Goal: Contribute content

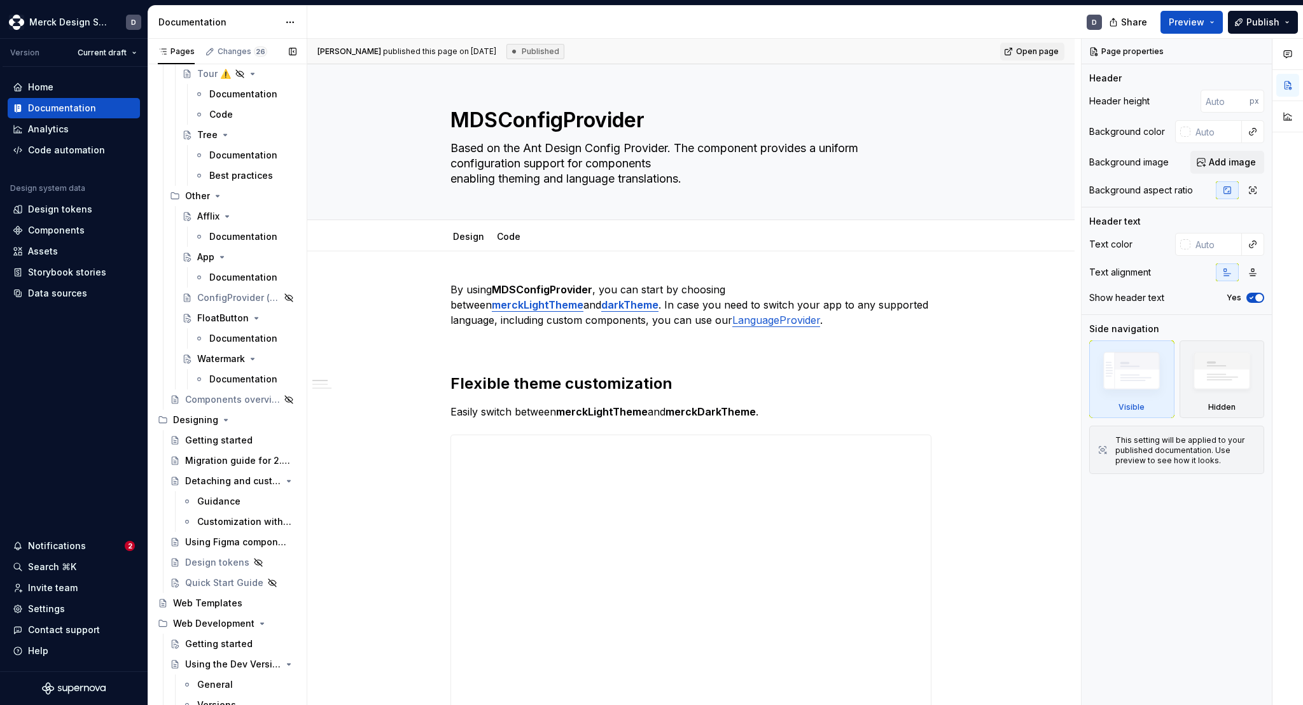
scroll to position [5110, 0]
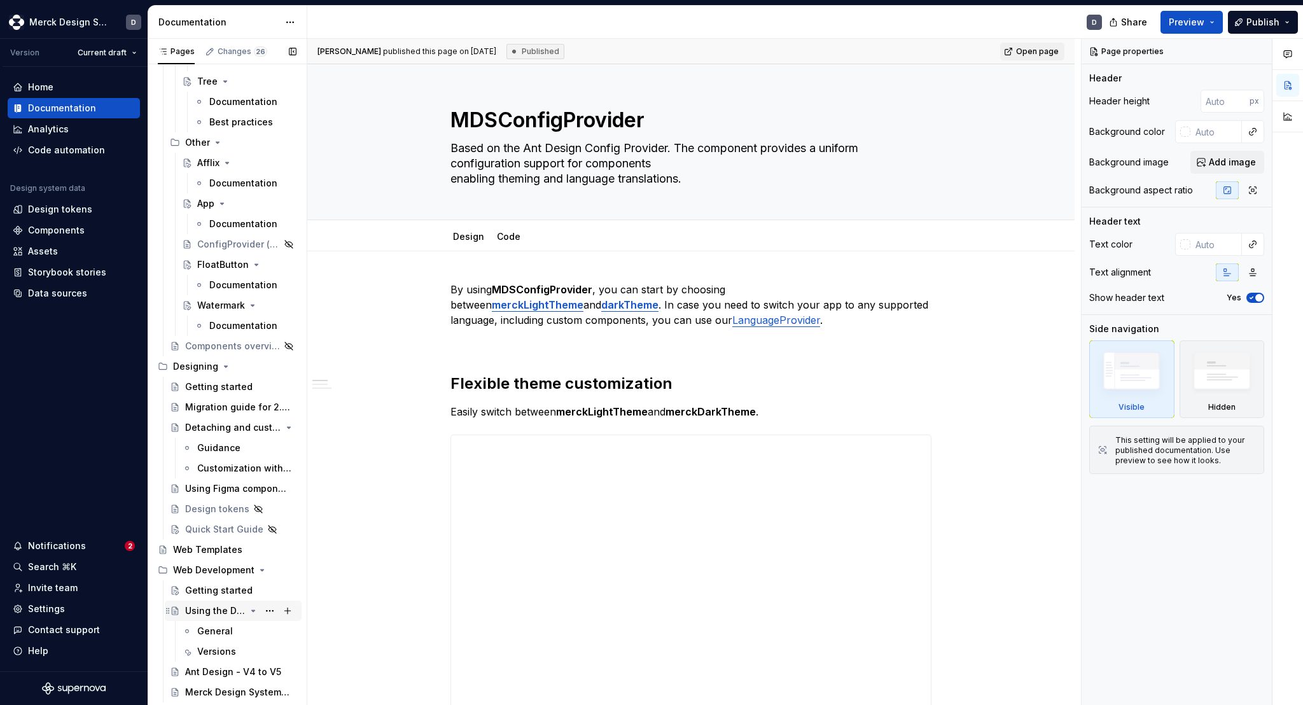
click at [203, 605] on div "Using the Dev Version" at bounding box center [215, 610] width 60 height 13
click at [219, 650] on div "Versions" at bounding box center [216, 651] width 39 height 13
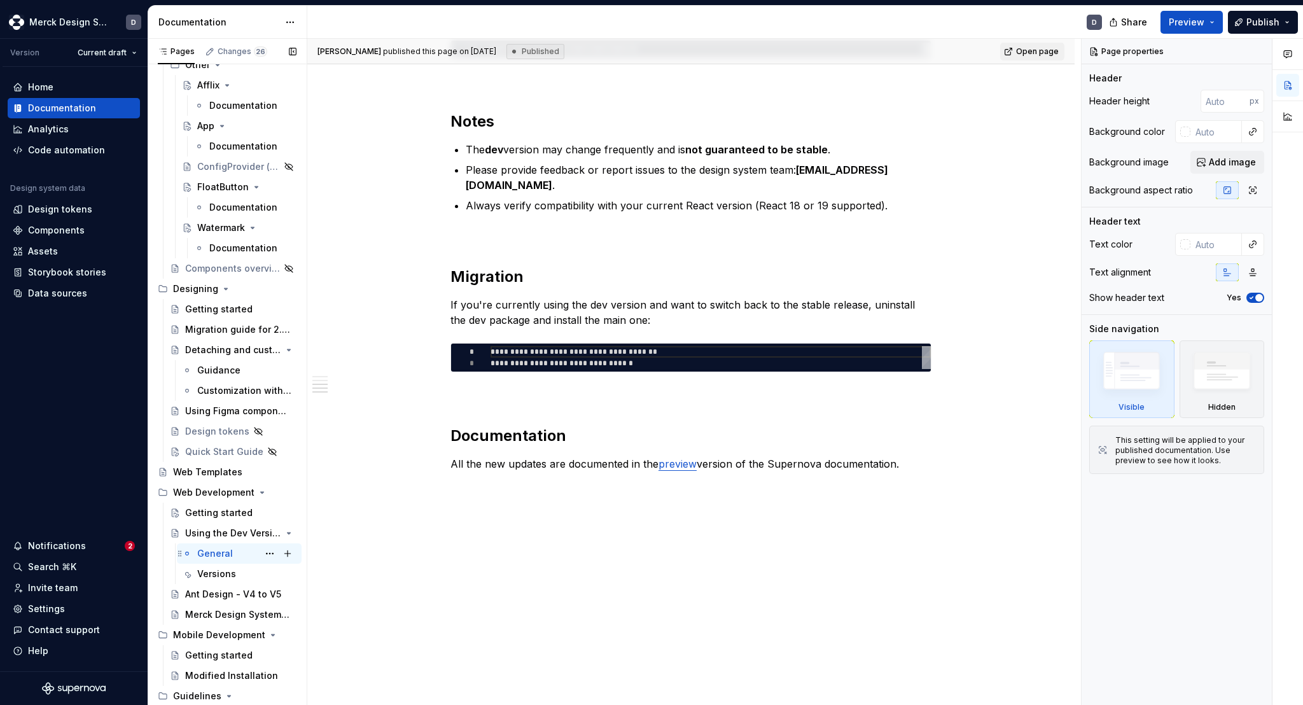
scroll to position [5192, 0]
click at [216, 571] on div "Versions" at bounding box center [216, 570] width 39 height 13
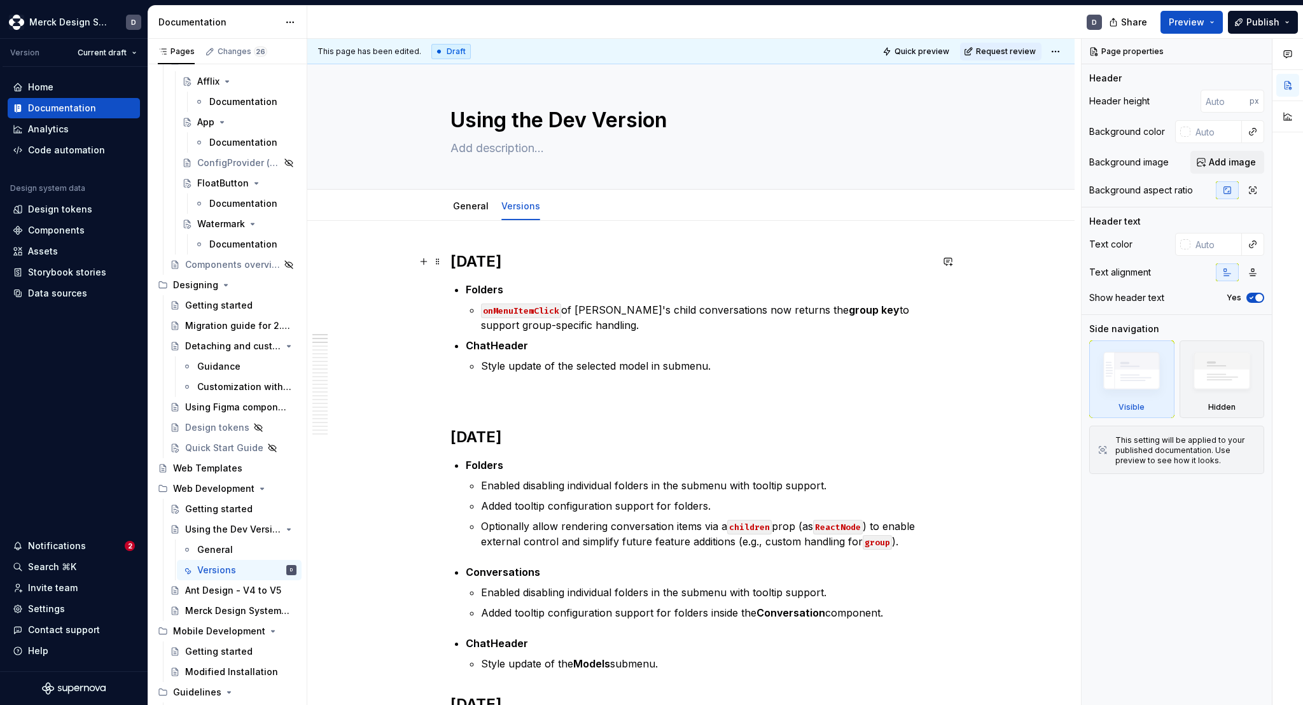
click at [452, 261] on div "This page has been edited. Draft Quick preview Request review Using the Dev Ver…" at bounding box center [694, 372] width 774 height 667
type textarea "*"
click at [427, 263] on button "button" at bounding box center [424, 262] width 18 height 18
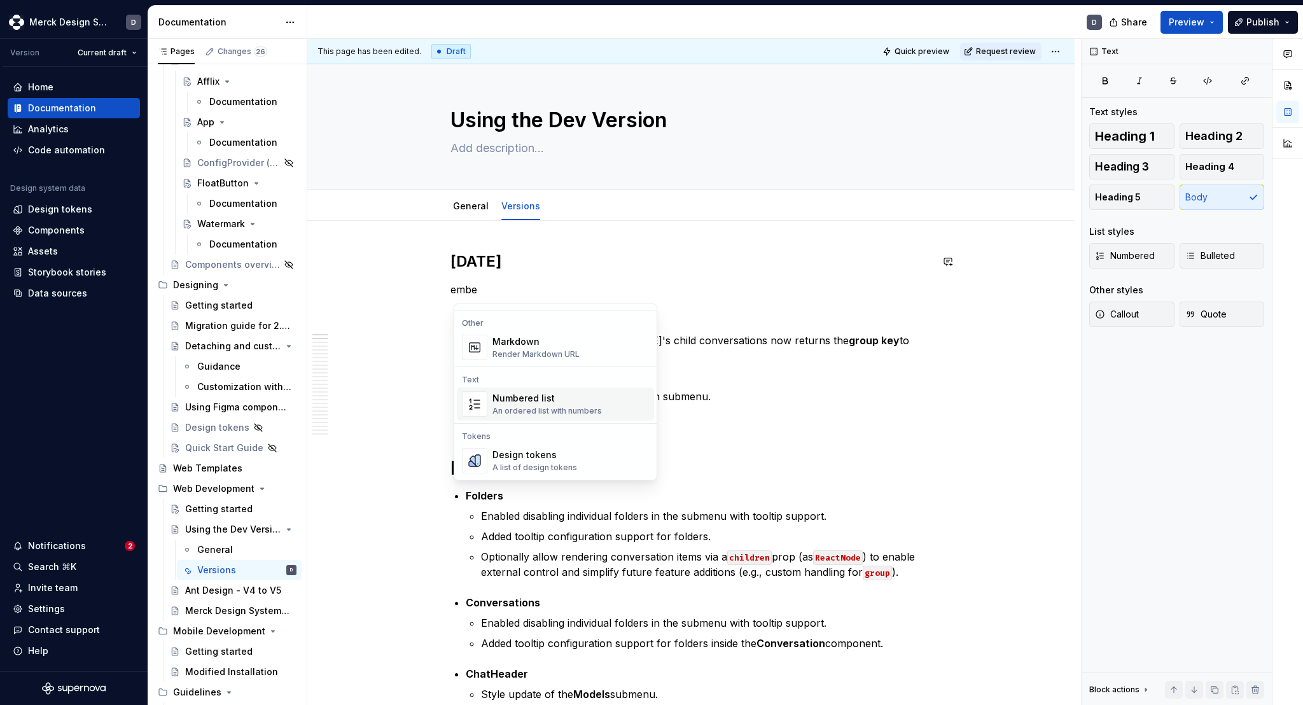
scroll to position [0, 0]
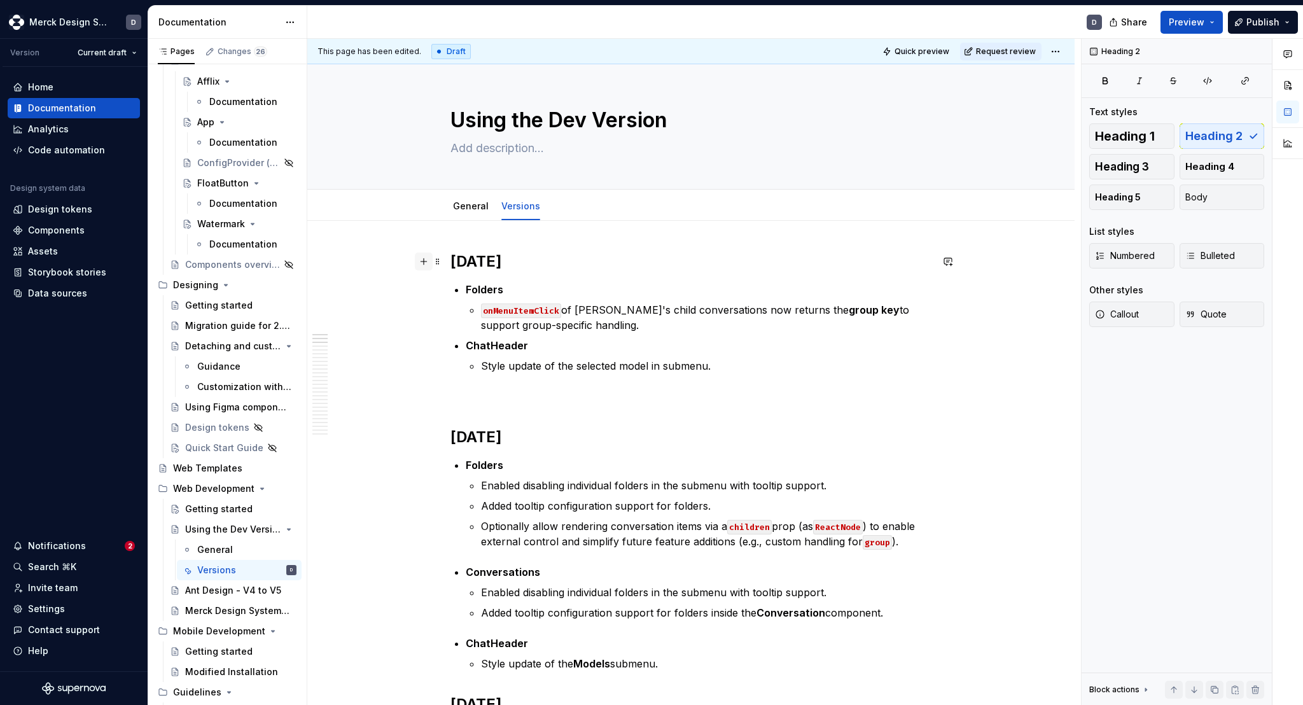
click at [431, 259] on button "button" at bounding box center [424, 262] width 18 height 18
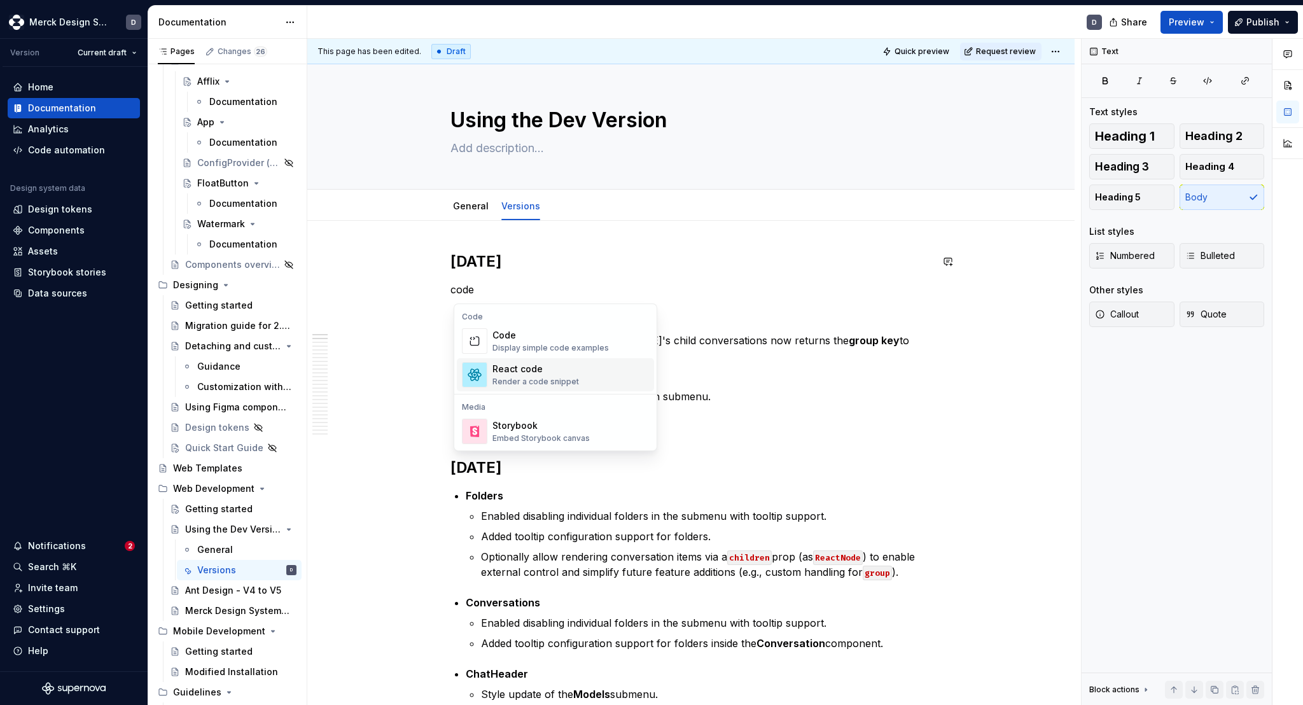
click at [522, 369] on div "React code" at bounding box center [535, 369] width 87 height 13
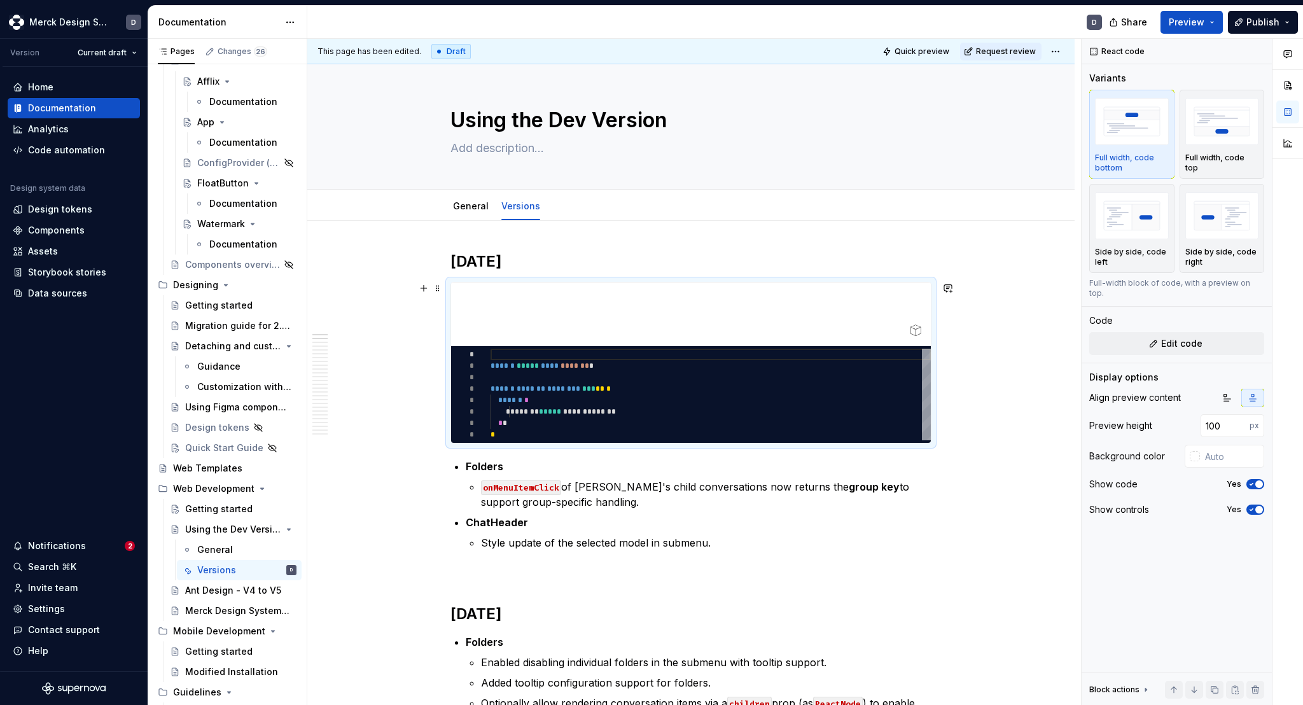
type textarea "*"
click at [609, 308] on div at bounding box center [691, 314] width 480 height 64
click at [594, 372] on div "*********" at bounding box center [691, 394] width 480 height 97
click at [692, 386] on button "*********" at bounding box center [691, 394] width 66 height 23
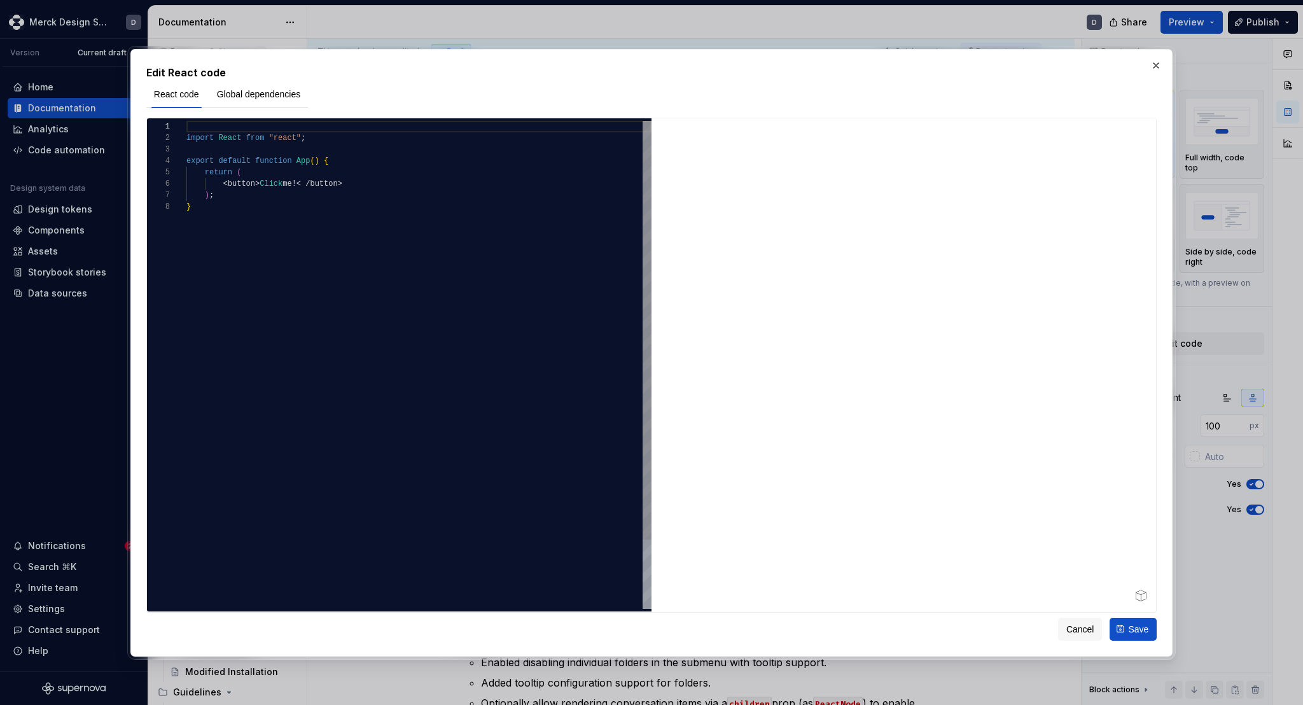
type textarea "**********"
click at [559, 347] on div "import React from "react" ; export default function App ( ) { return ( < button…" at bounding box center [418, 405] width 465 height 568
click at [280, 90] on span "Global dependencies" at bounding box center [259, 94] width 84 height 13
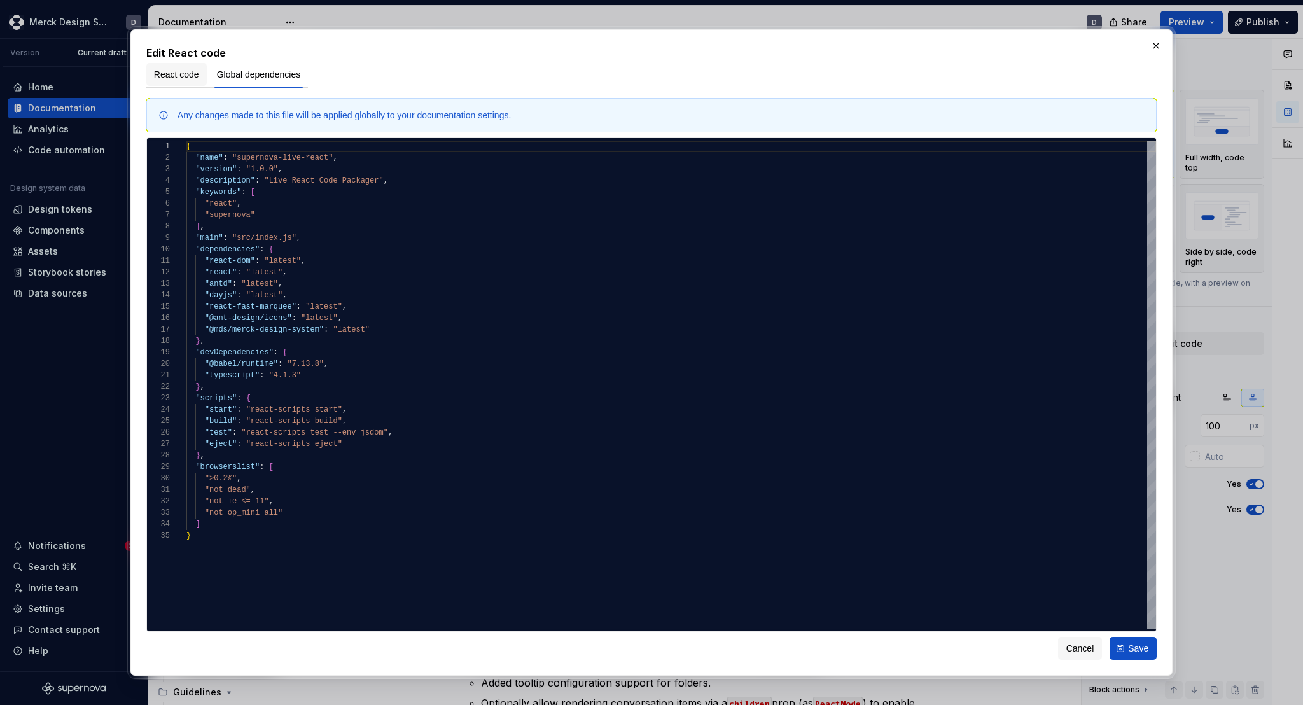
click at [195, 75] on span "React code" at bounding box center [176, 74] width 45 height 13
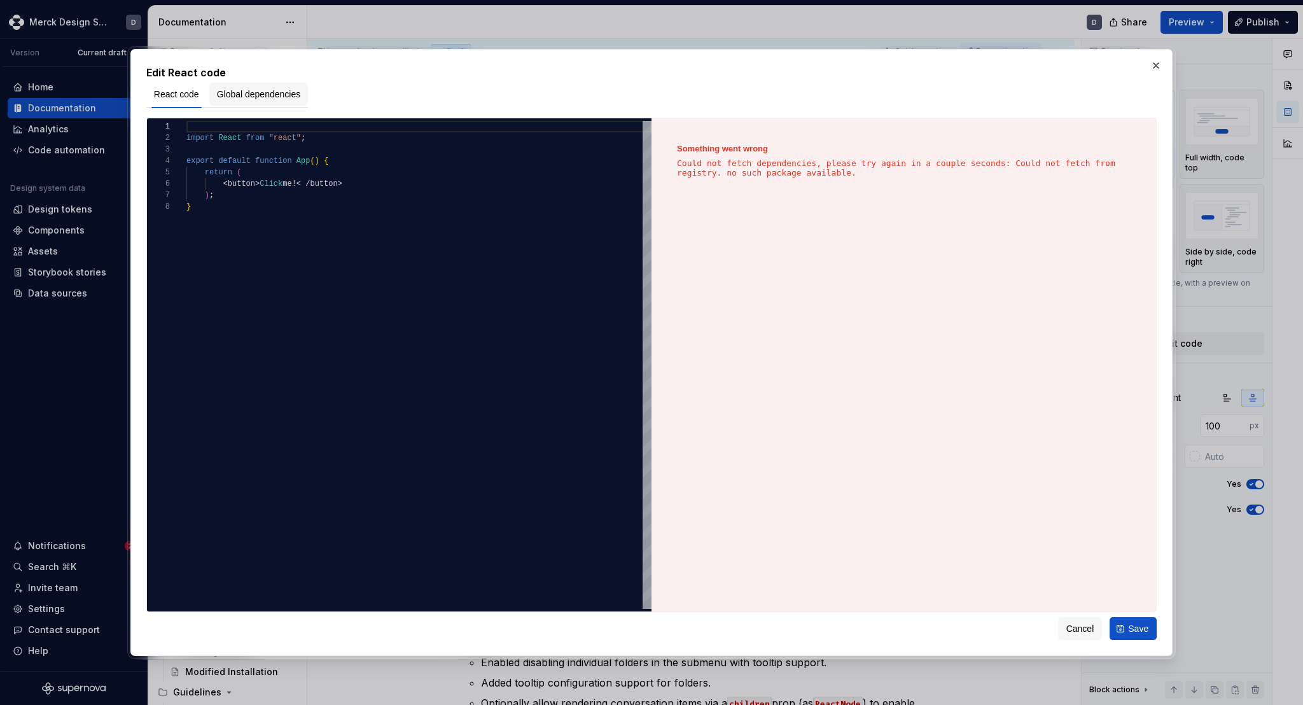
click at [237, 97] on span "Global dependencies" at bounding box center [259, 94] width 84 height 13
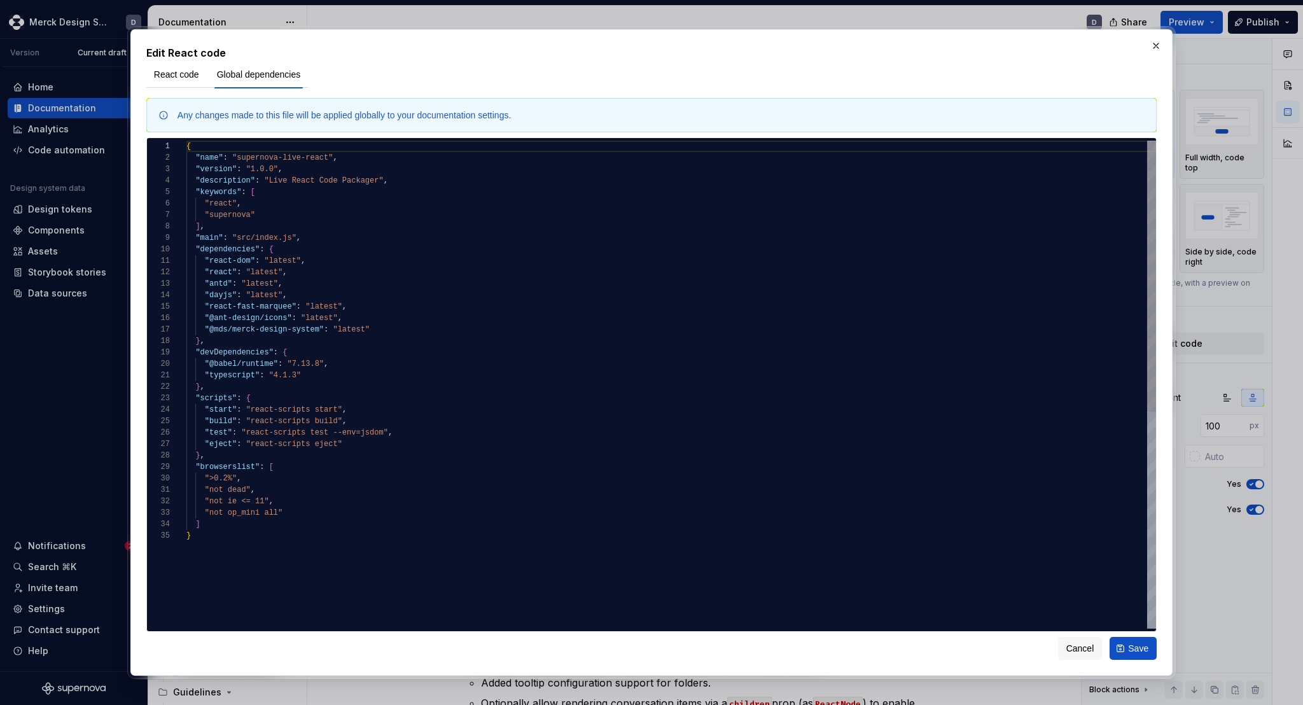
scroll to position [69, 183]
click at [400, 327] on div "{ "name" : "supernova-live-react" , "version" : "1.0.0" , "description" : "Live…" at bounding box center [671, 579] width 970 height 877
click at [354, 301] on div "{ "name" : "supernova-live-react" , "version" : "1.0.0" , "description" : "Live…" at bounding box center [671, 574] width 970 height 866
type textarea "**********"
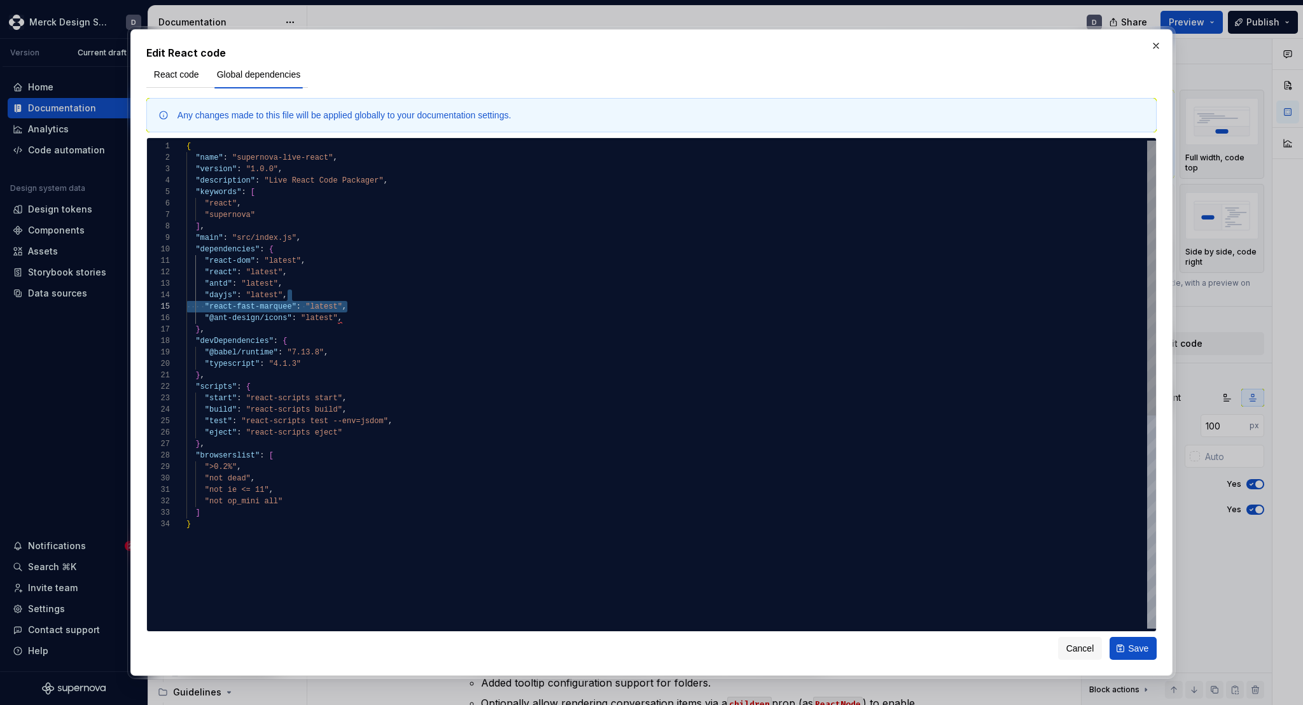
scroll to position [23, 55]
click at [243, 163] on div "{ "name" : "supernova-live-react" , "version" : "1.0.0" , "description" : "Live…" at bounding box center [671, 574] width 970 height 866
click at [1122, 653] on button "Save" at bounding box center [1132, 648] width 47 height 23
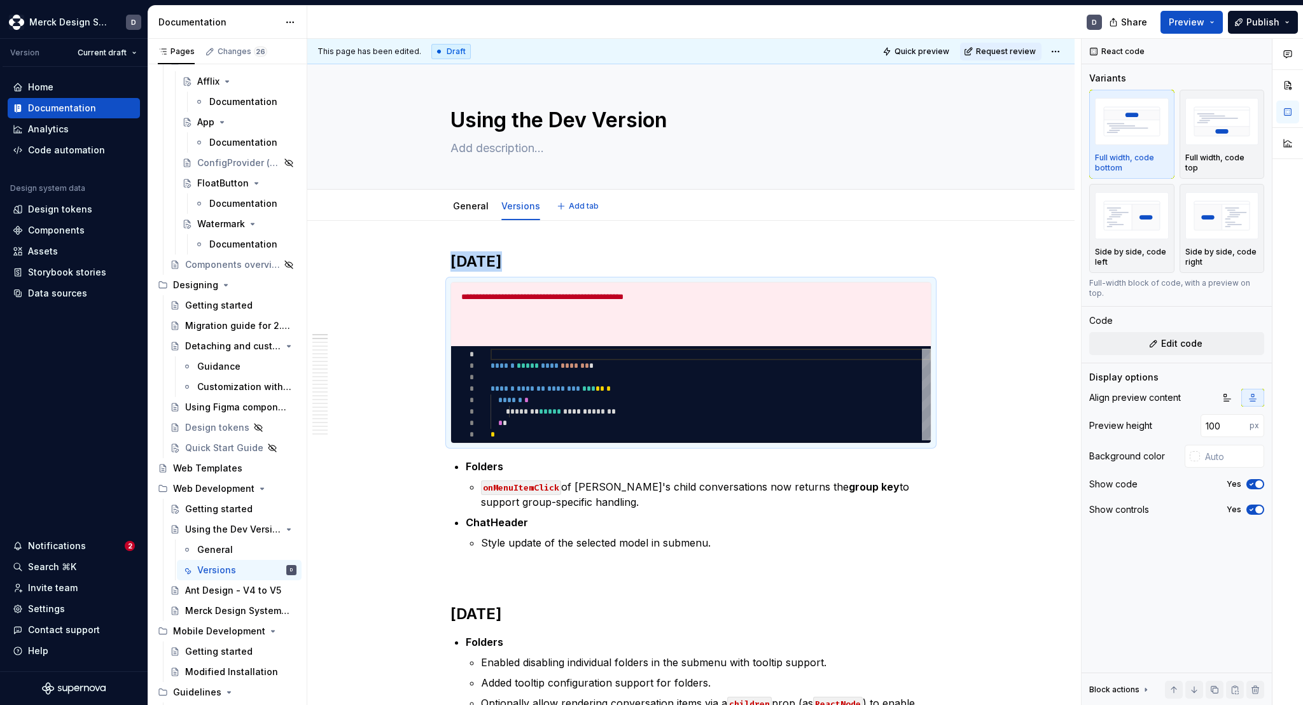
type textarea "*"
click at [606, 337] on div "**********" at bounding box center [691, 314] width 480 height 64
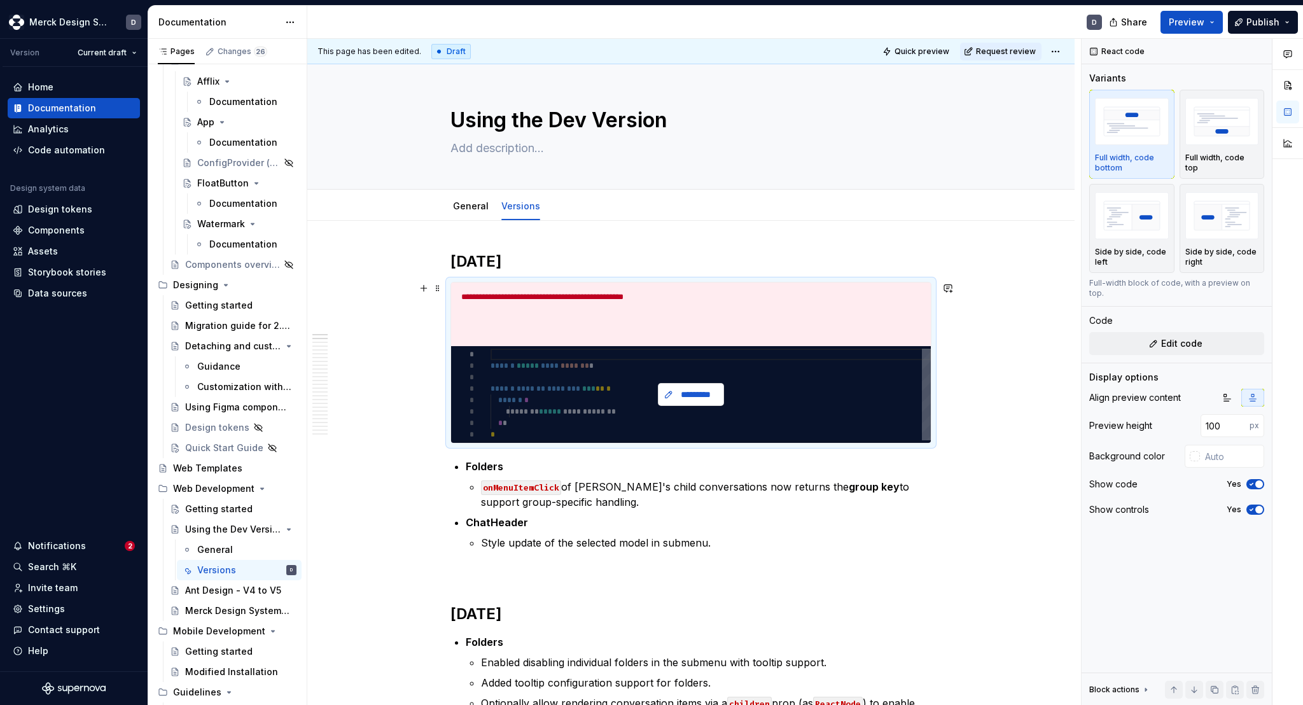
click at [678, 387] on button "*********" at bounding box center [691, 394] width 66 height 23
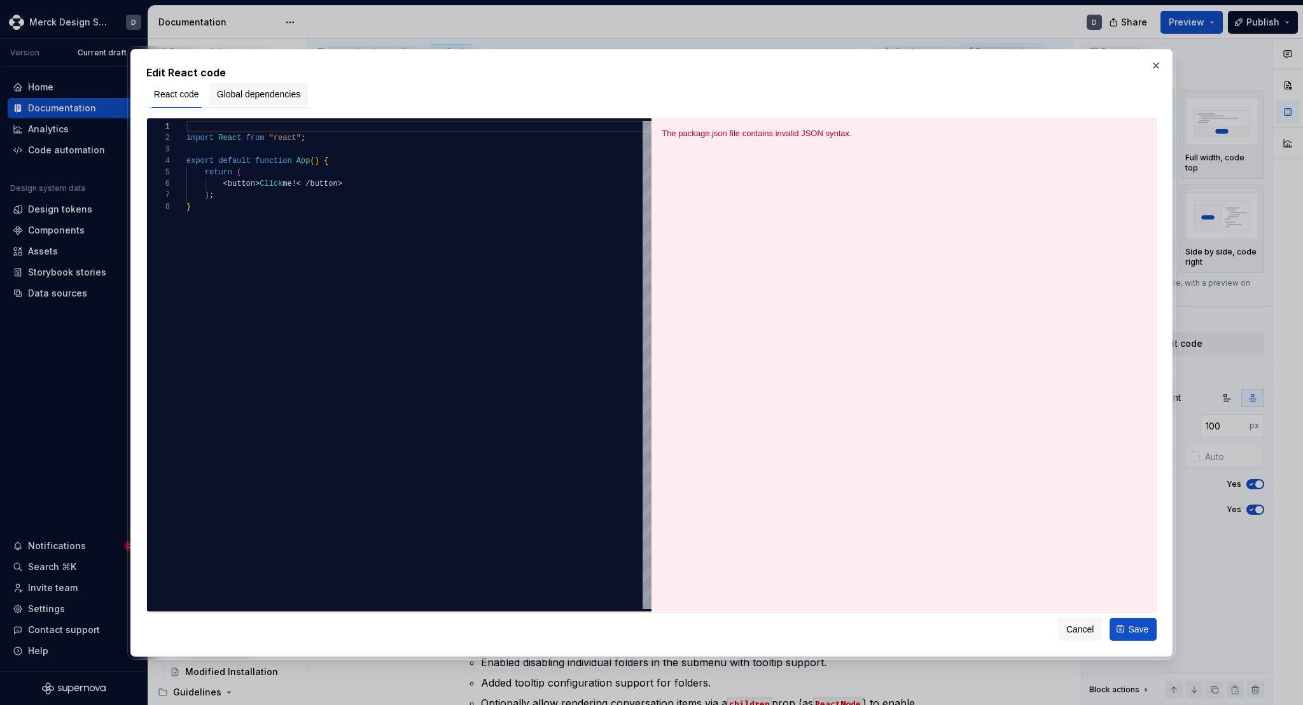
click at [273, 99] on span "Global dependencies" at bounding box center [259, 94] width 84 height 13
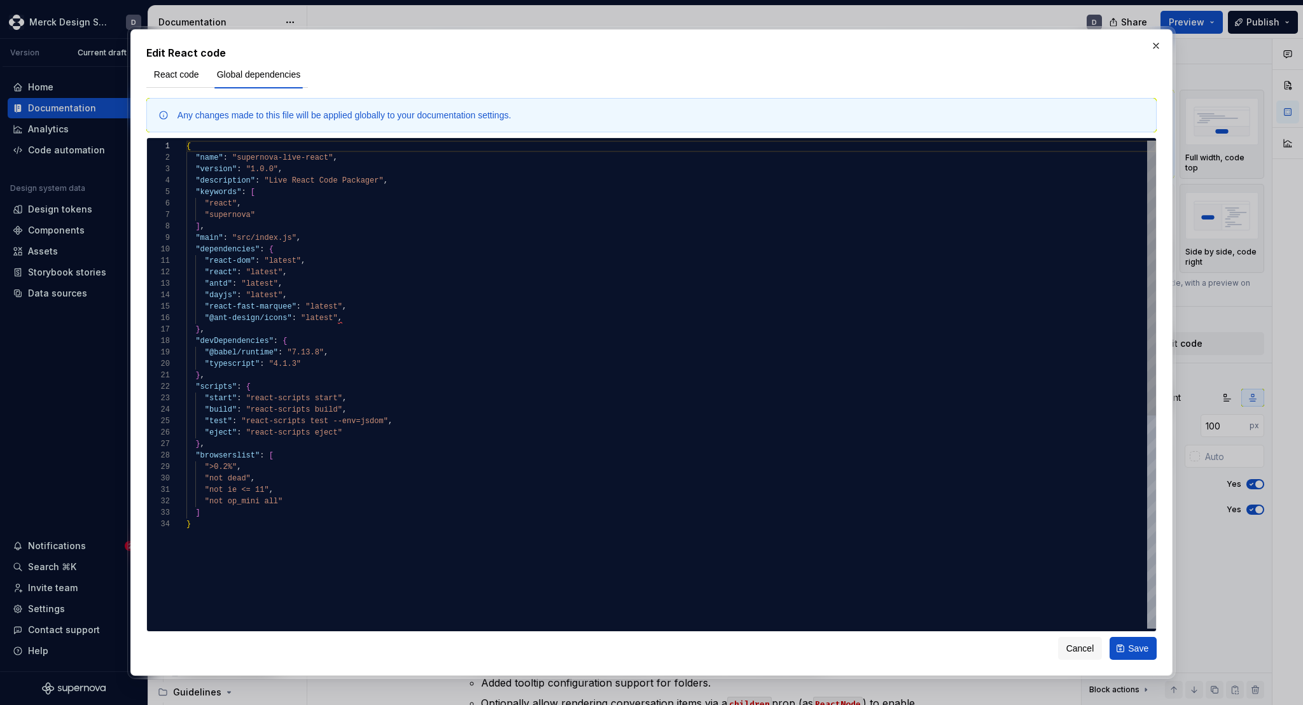
click at [347, 320] on div "{ "name" : "supernova-live-react" , "version" : "1.0.0" , "description" : "Live…" at bounding box center [671, 574] width 970 height 866
type textarea "**********"
click at [1133, 648] on span "Save" at bounding box center [1138, 648] width 20 height 13
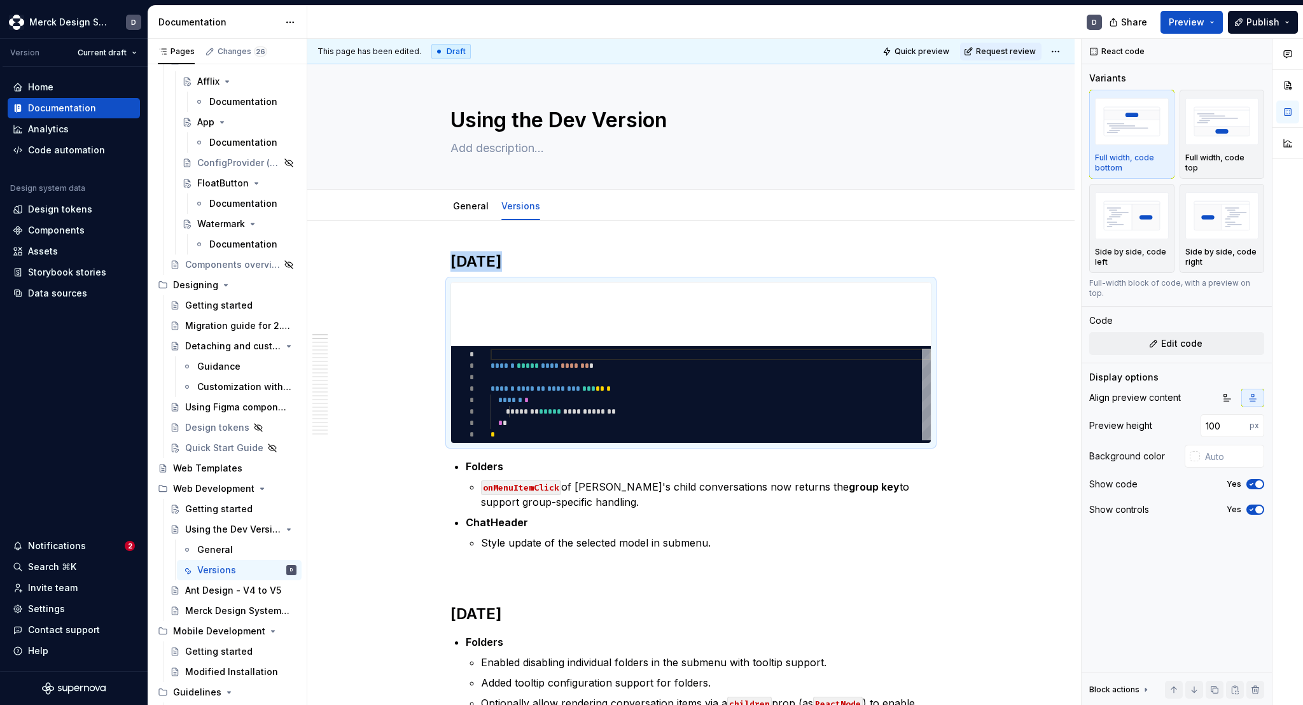
type textarea "*"
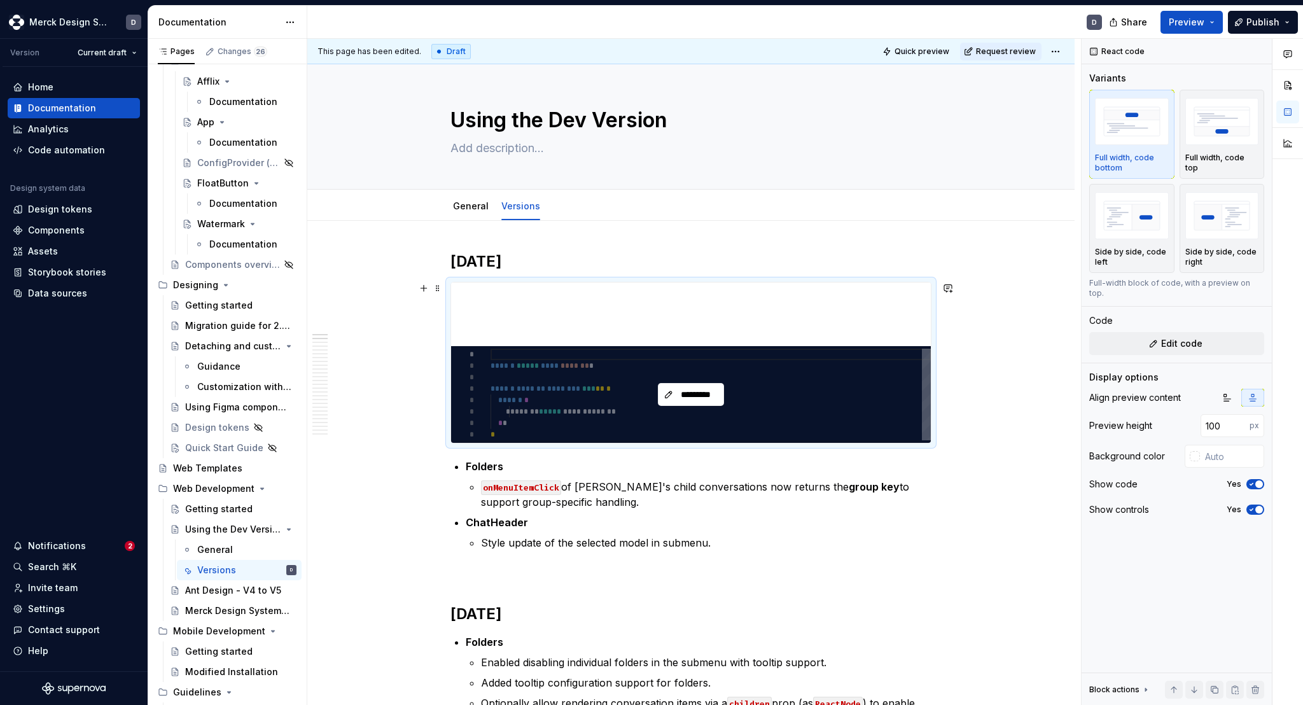
click at [658, 359] on div "*********" at bounding box center [691, 394] width 480 height 97
click at [689, 395] on span "*********" at bounding box center [695, 394] width 39 height 13
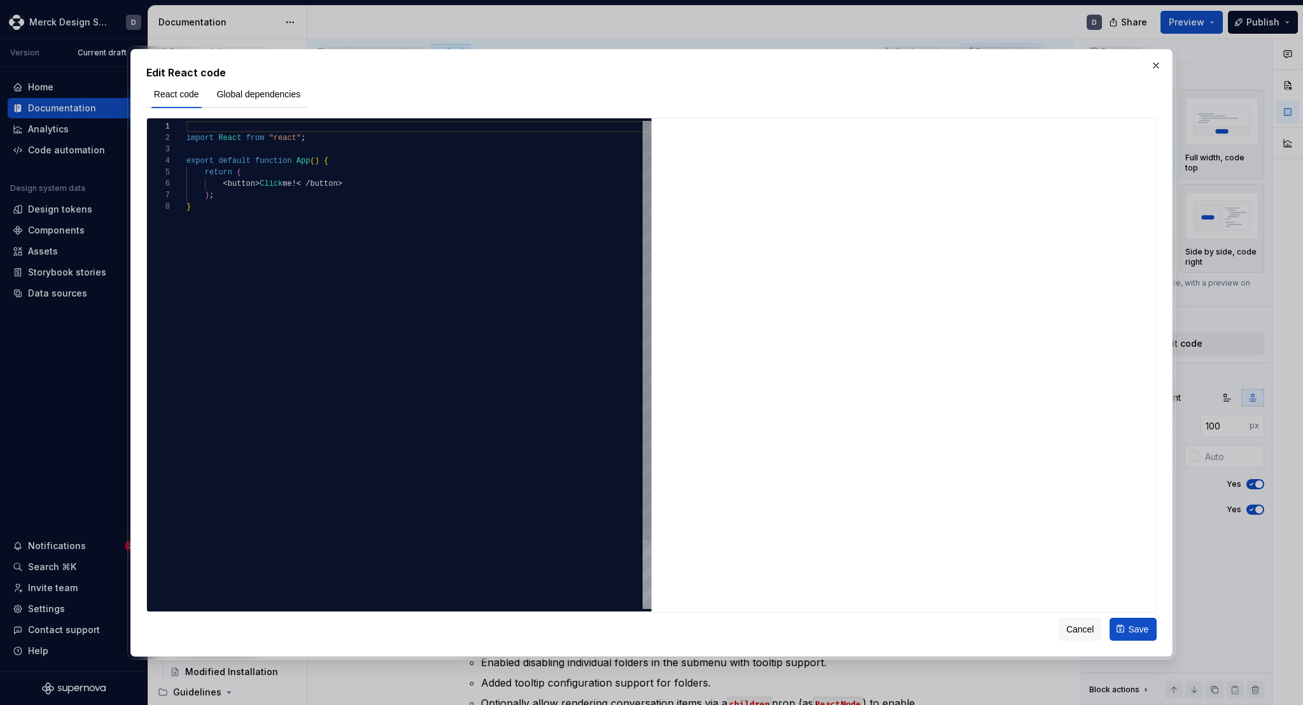
type textarea "**********"
click at [268, 199] on div "import React from "react" ; export default function App ( ) { return ( < button…" at bounding box center [418, 405] width 465 height 568
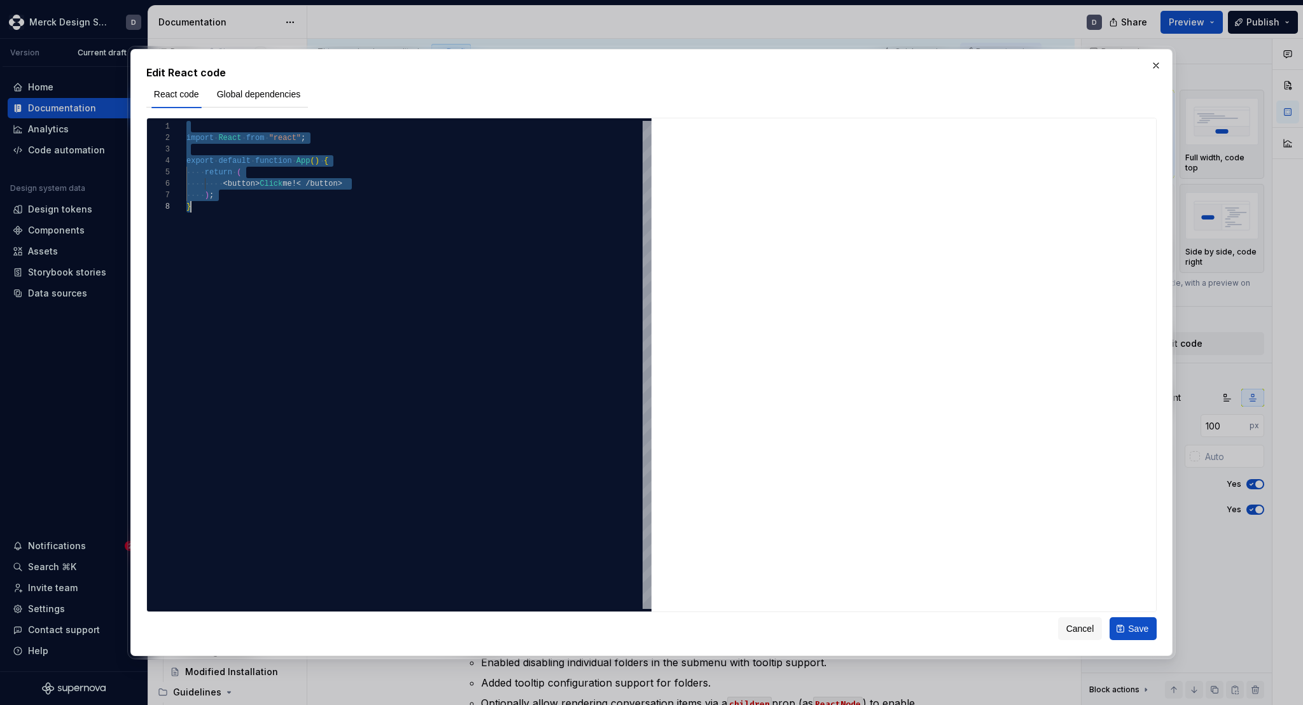
type textarea "*"
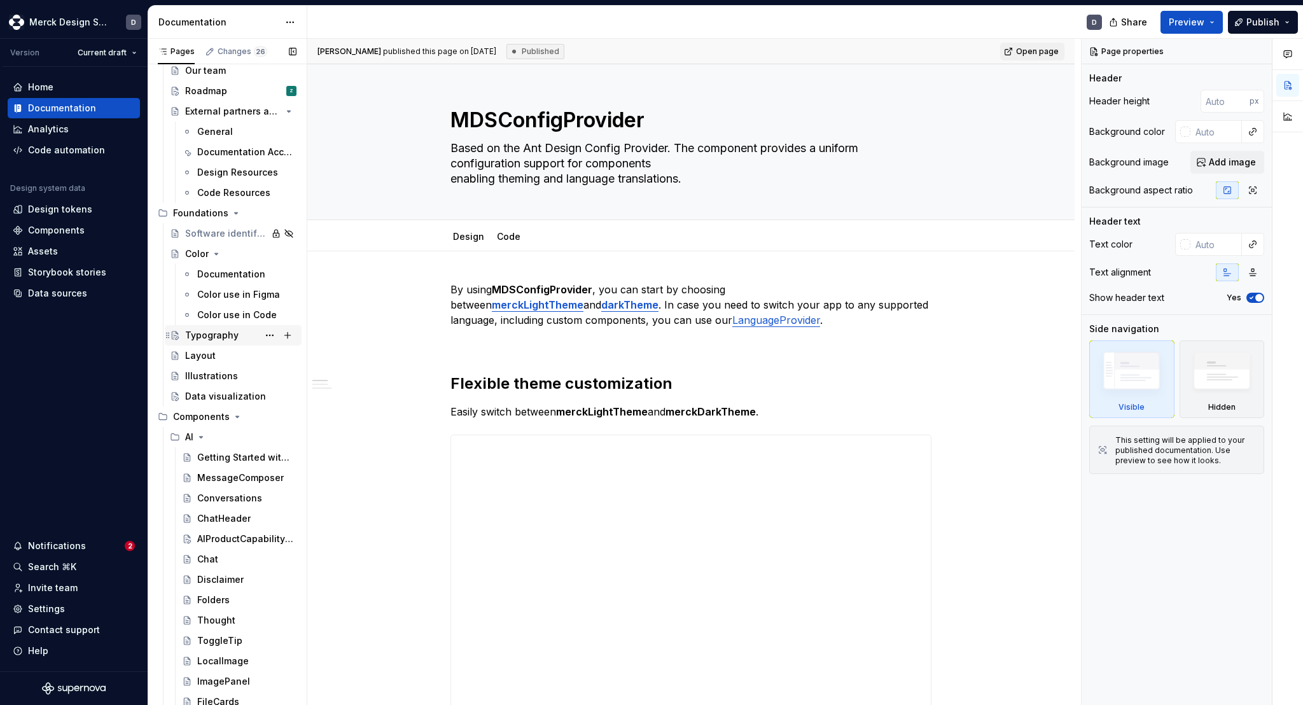
scroll to position [207, 0]
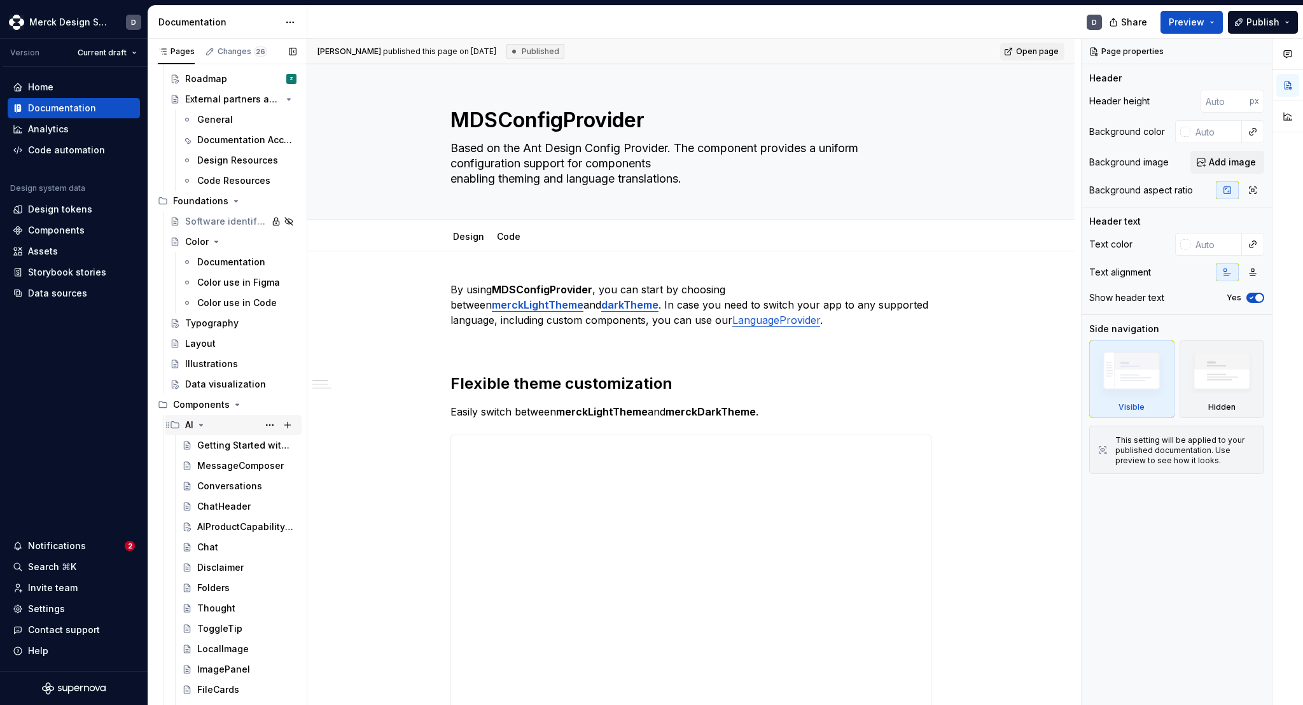
click at [203, 420] on icon "Page tree" at bounding box center [201, 425] width 10 height 10
click at [219, 469] on div "MDSConfigProvider" at bounding box center [221, 465] width 48 height 13
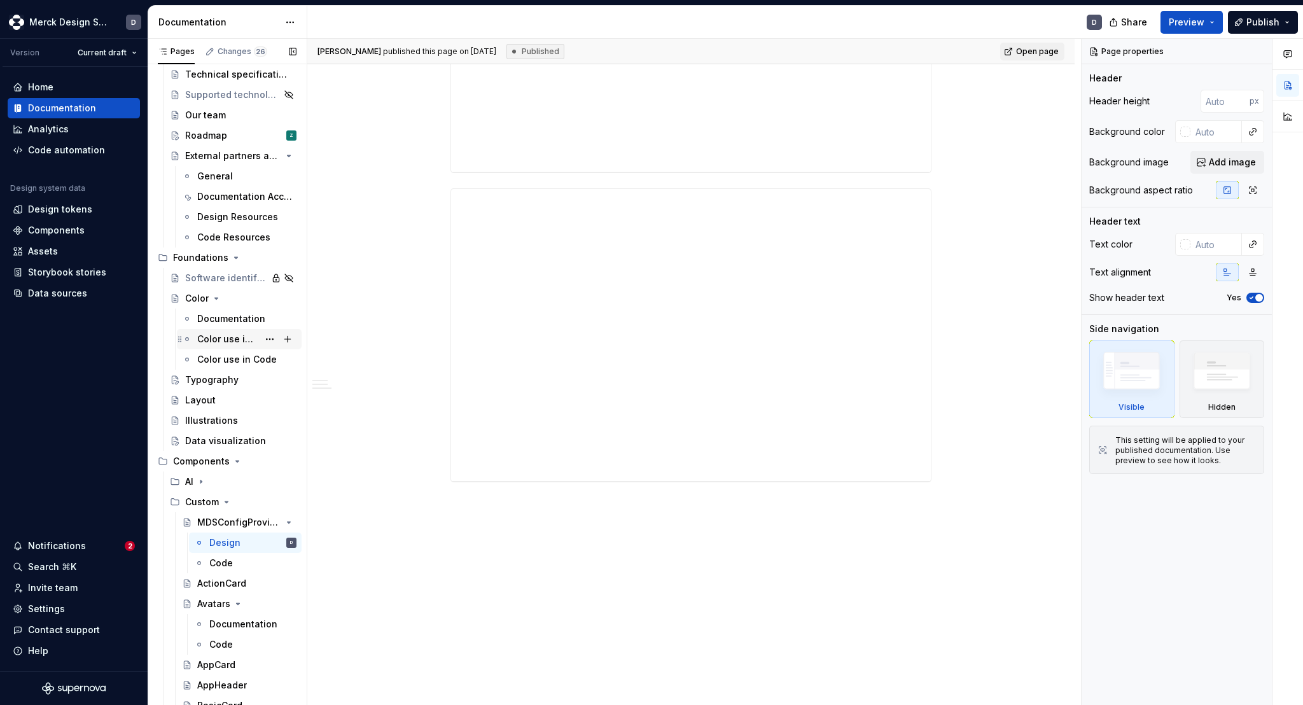
scroll to position [158, 0]
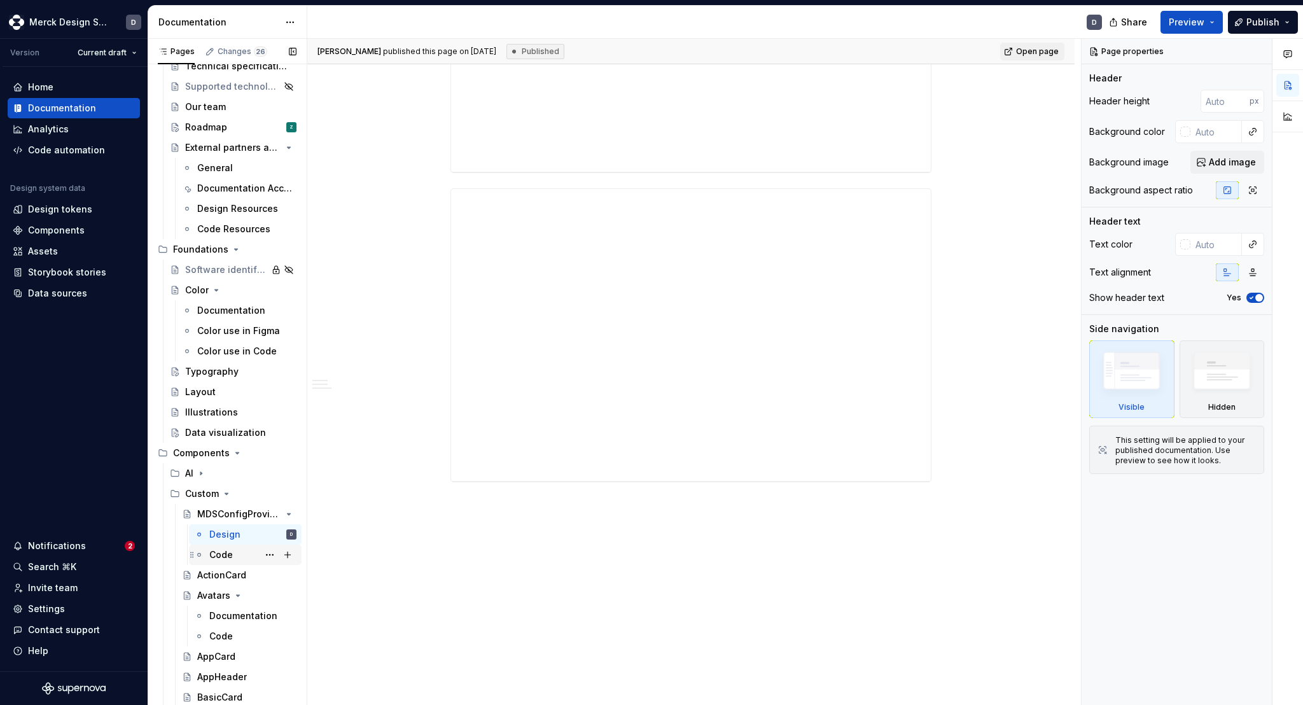
click at [219, 555] on div "Code" at bounding box center [221, 554] width 24 height 13
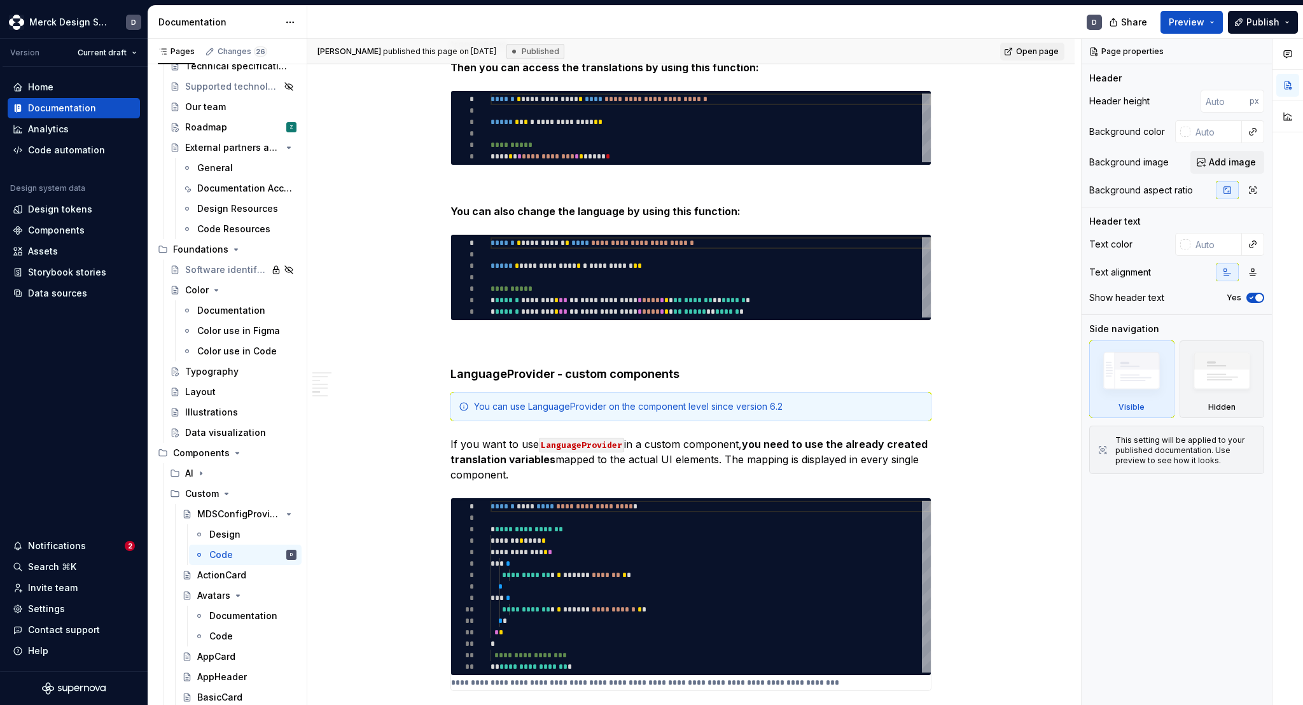
scroll to position [2159, 0]
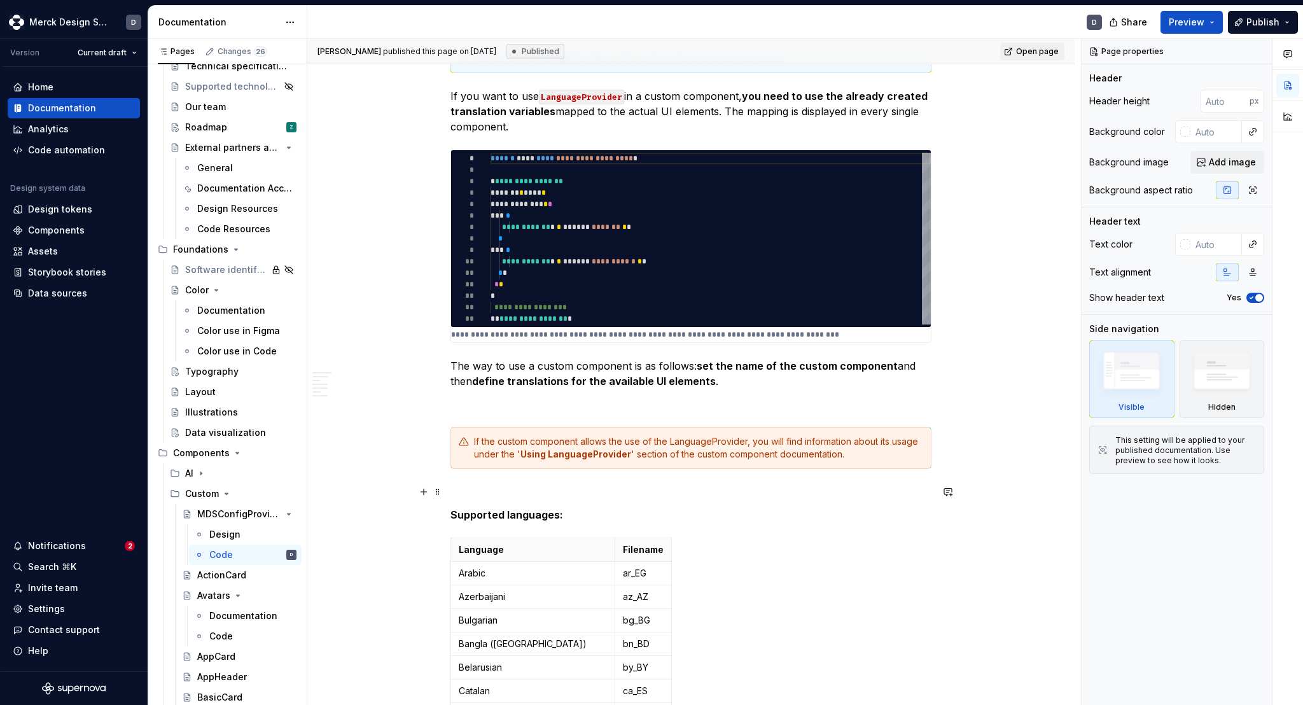
click at [726, 487] on p at bounding box center [690, 491] width 481 height 15
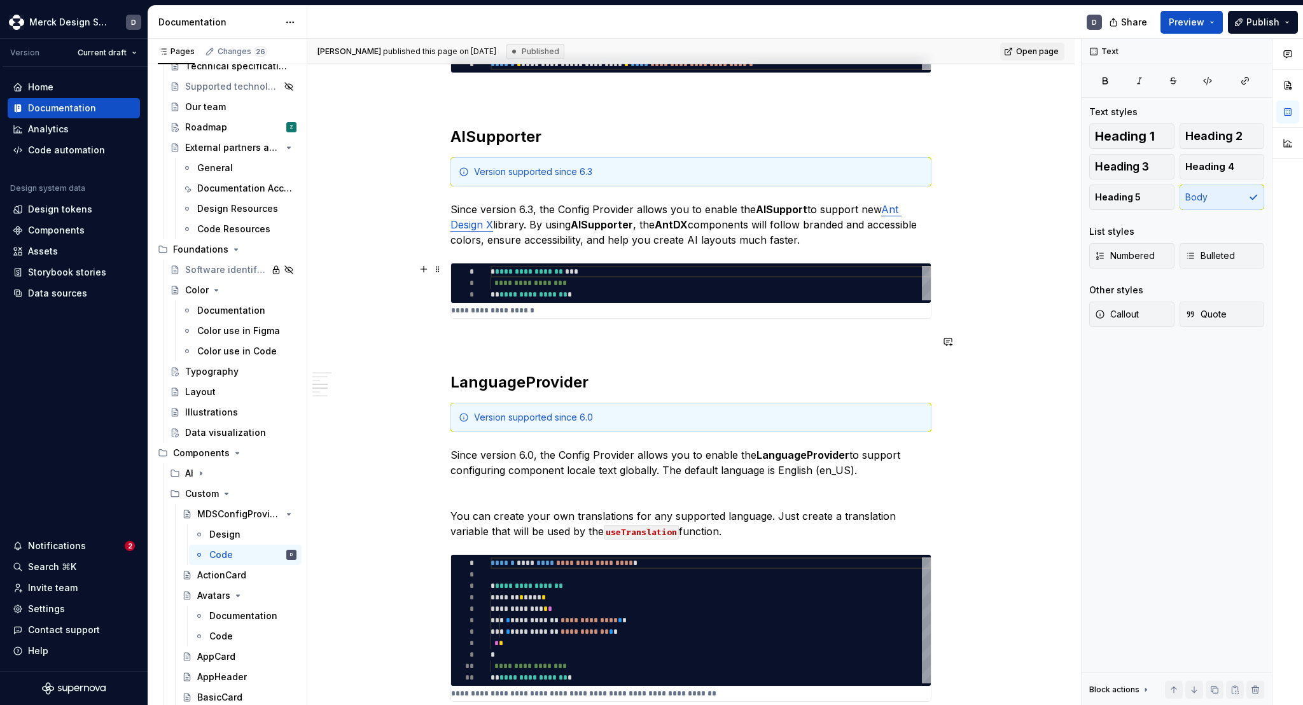
scroll to position [1074, 0]
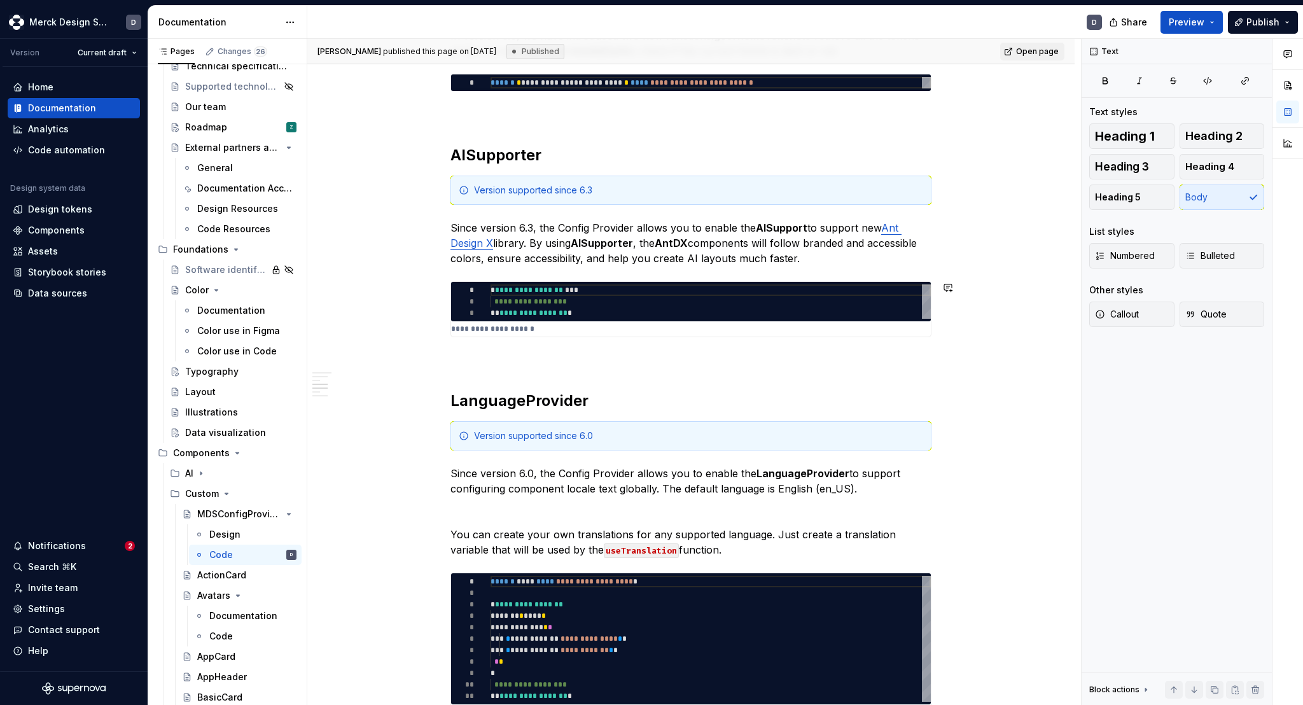
click at [480, 359] on p at bounding box center [690, 359] width 481 height 15
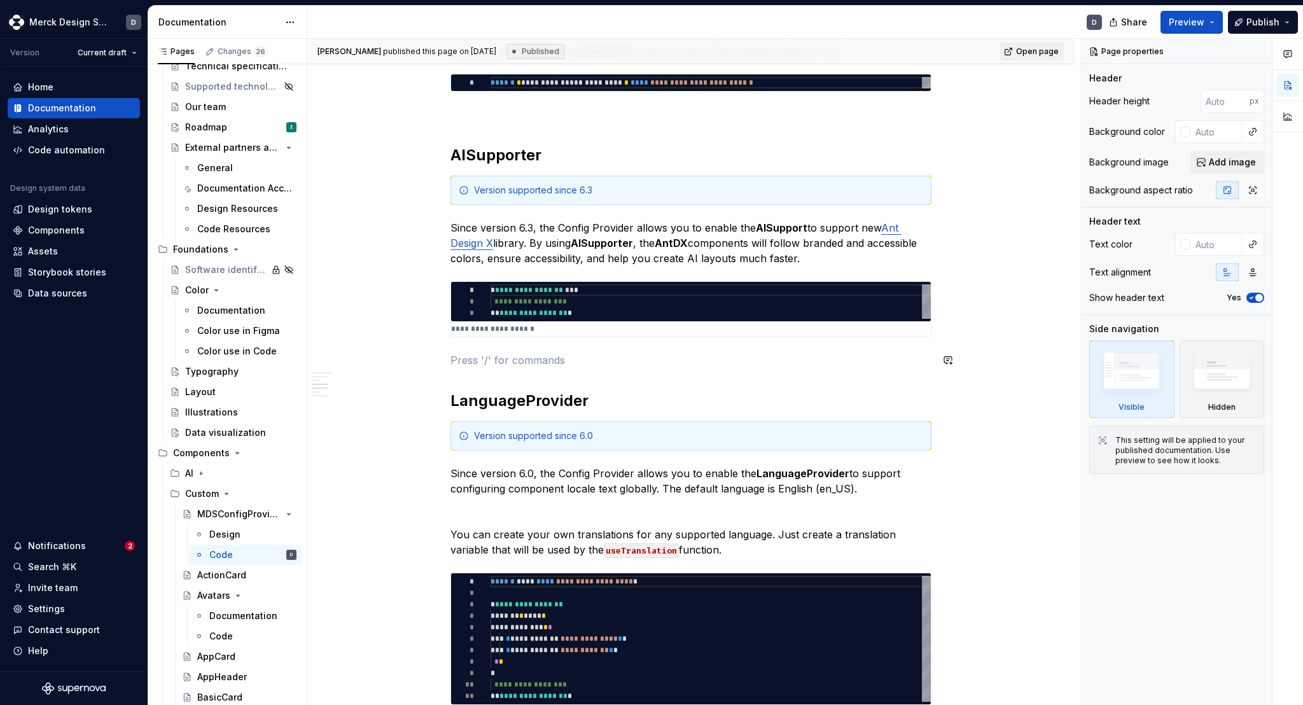
type textarea "*"
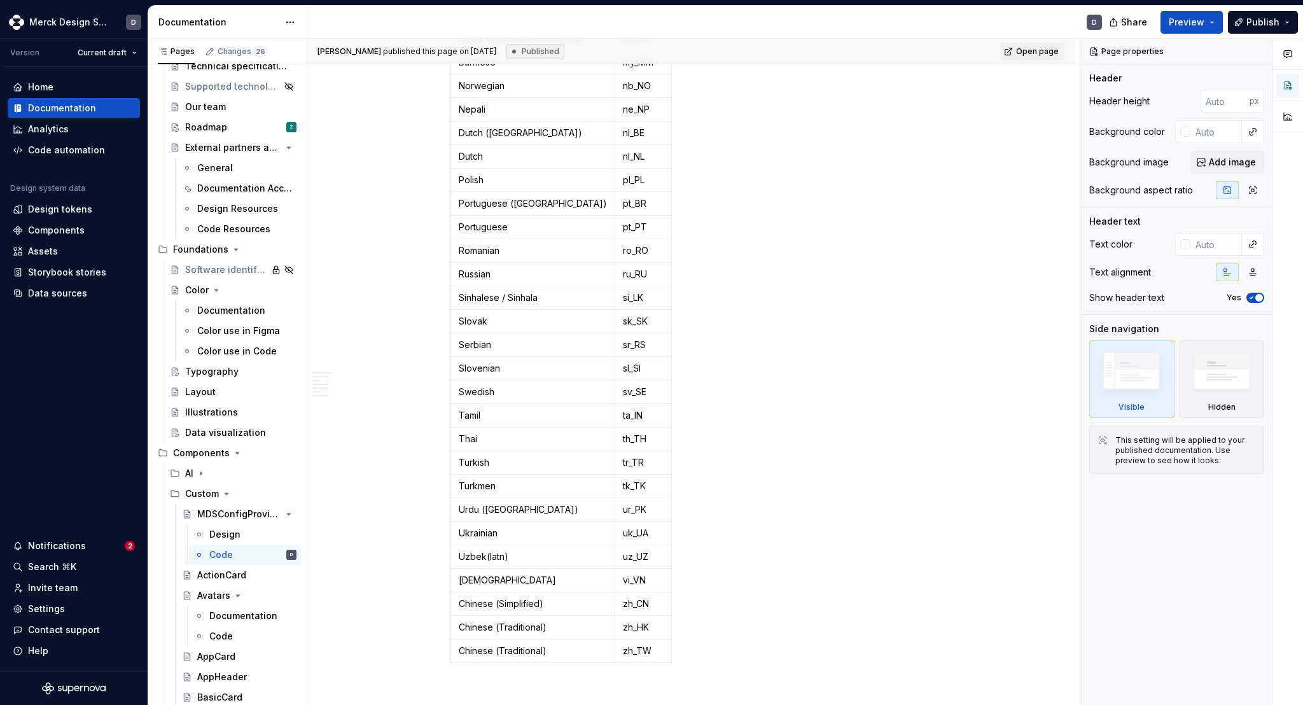
scroll to position [4171, 0]
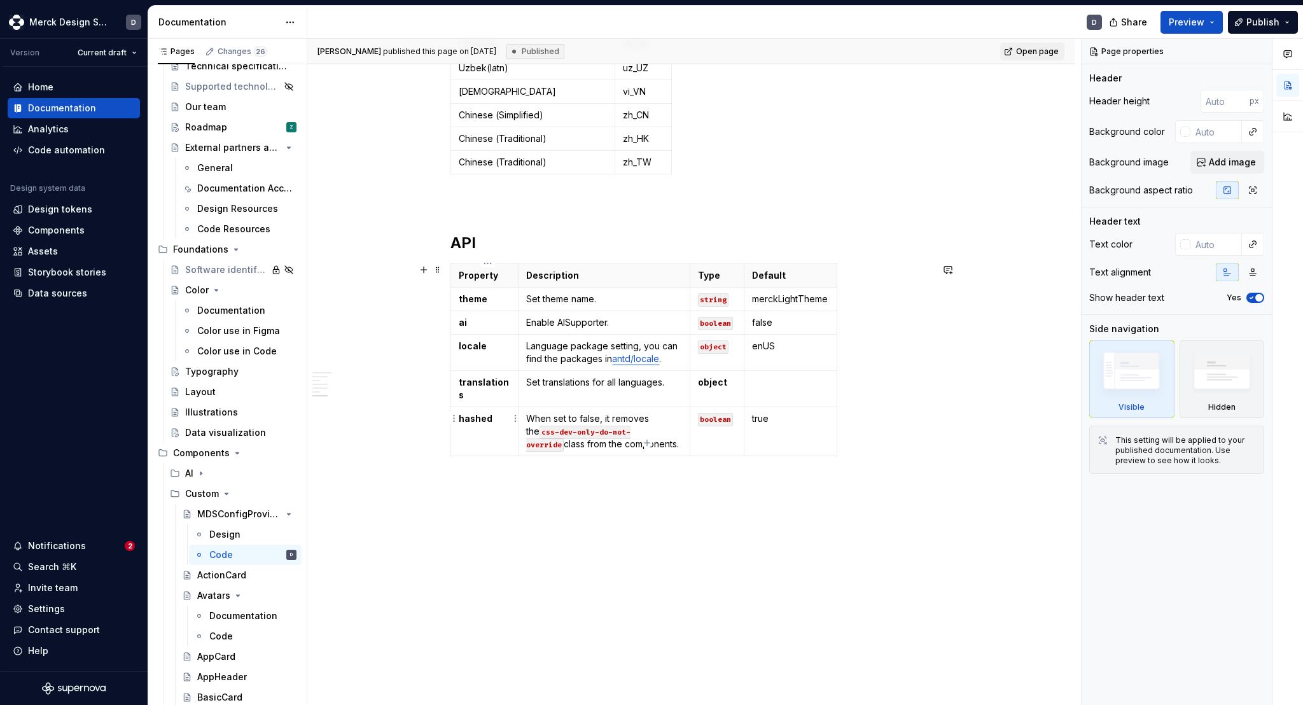
click at [507, 415] on td "hashed" at bounding box center [484, 431] width 67 height 49
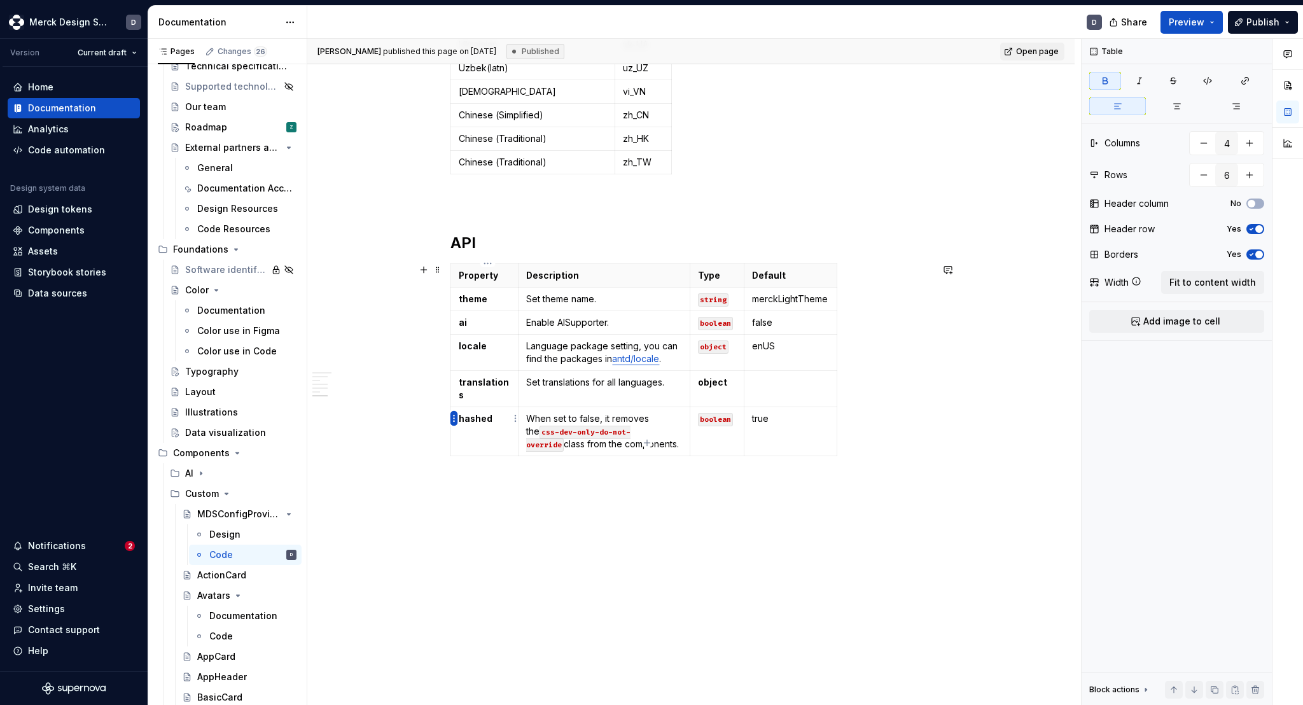
click at [454, 423] on html "Merck Design System D Version Current draft Home Documentation Analytics Code a…" at bounding box center [651, 352] width 1303 height 705
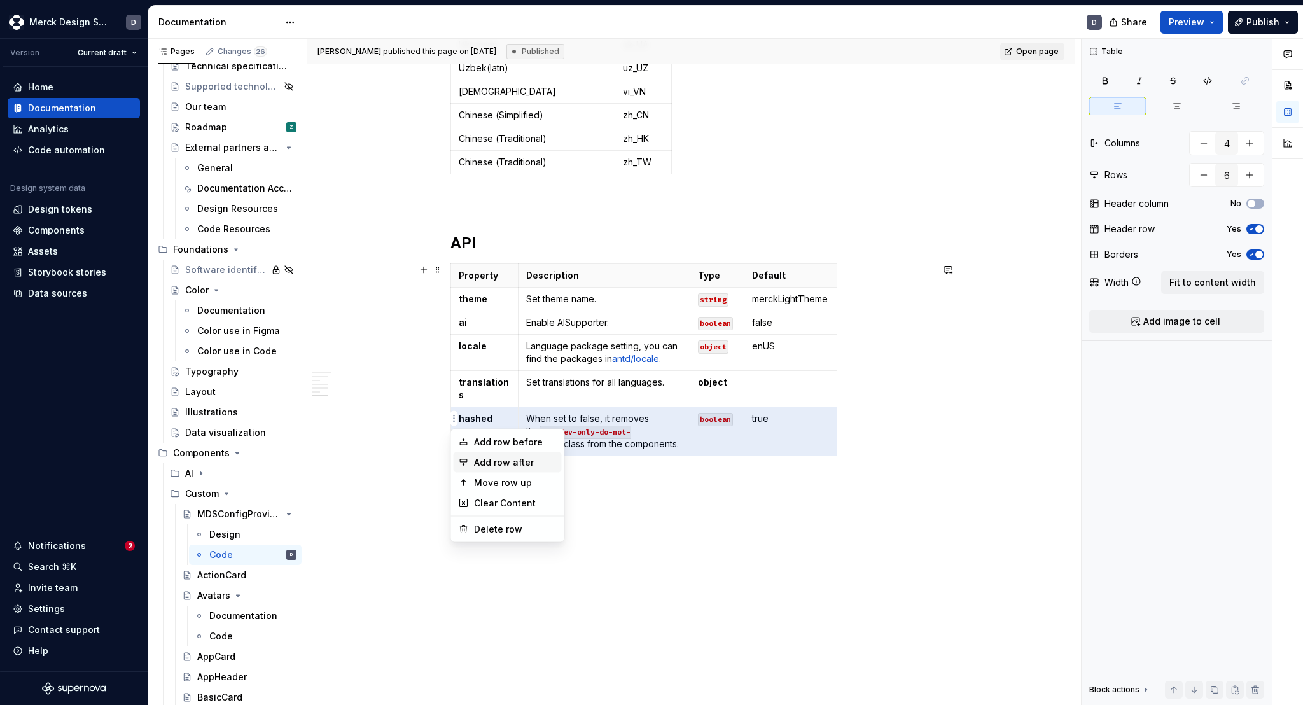
click at [475, 461] on div "Add row after" at bounding box center [515, 462] width 83 height 13
type input "7"
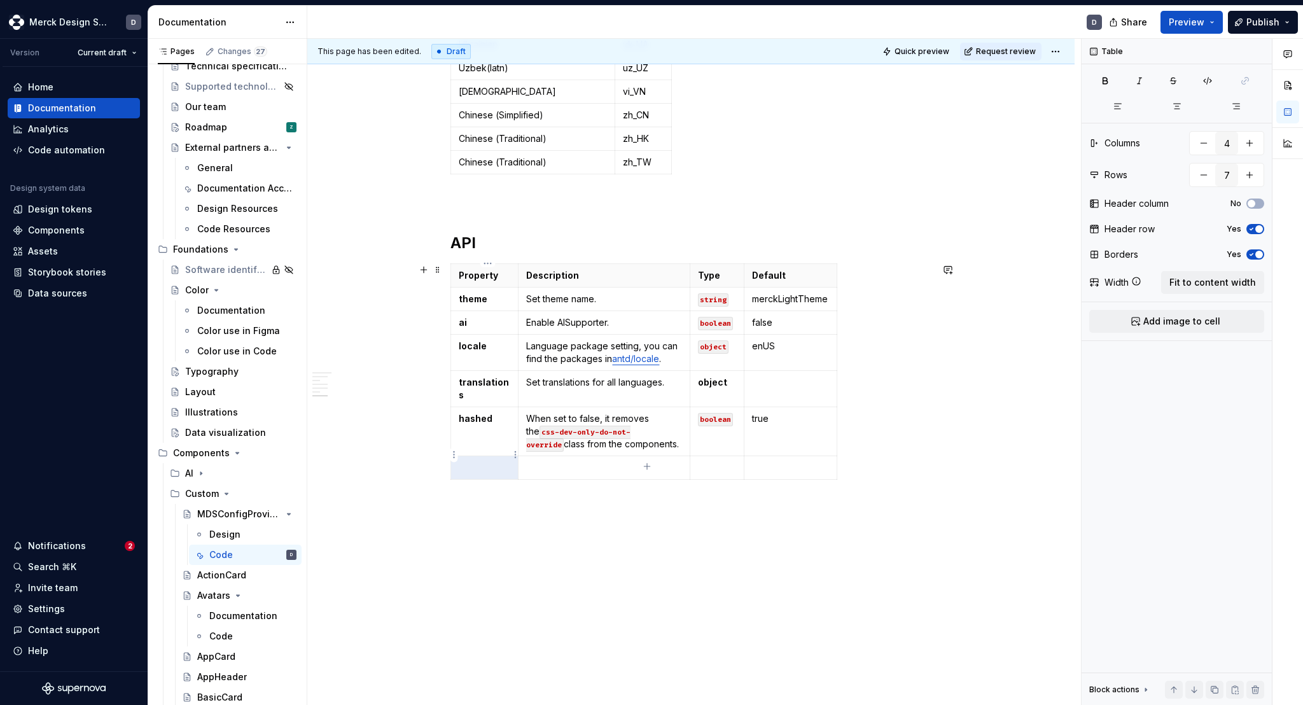
click at [494, 461] on p at bounding box center [485, 467] width 52 height 13
type textarea "*"
click at [491, 466] on p "enableAccessibilityChecker" at bounding box center [485, 480] width 52 height 38
click at [475, 471] on p "enableAccessibilityChecker" at bounding box center [485, 480] width 52 height 38
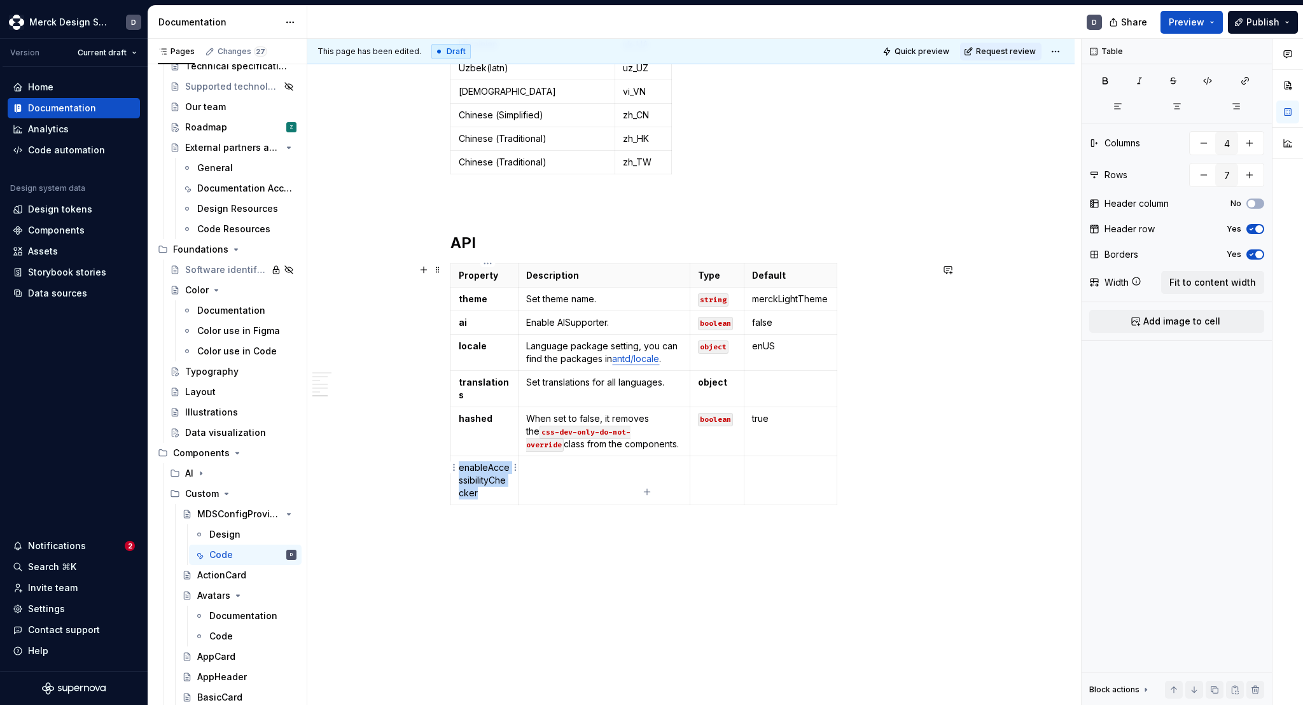
click at [475, 471] on p "enableAccessibilityChecker" at bounding box center [485, 480] width 52 height 38
click at [546, 490] on td at bounding box center [604, 480] width 172 height 49
click at [717, 465] on td at bounding box center [717, 480] width 54 height 49
click at [720, 413] on code "boolean" at bounding box center [715, 419] width 35 height 13
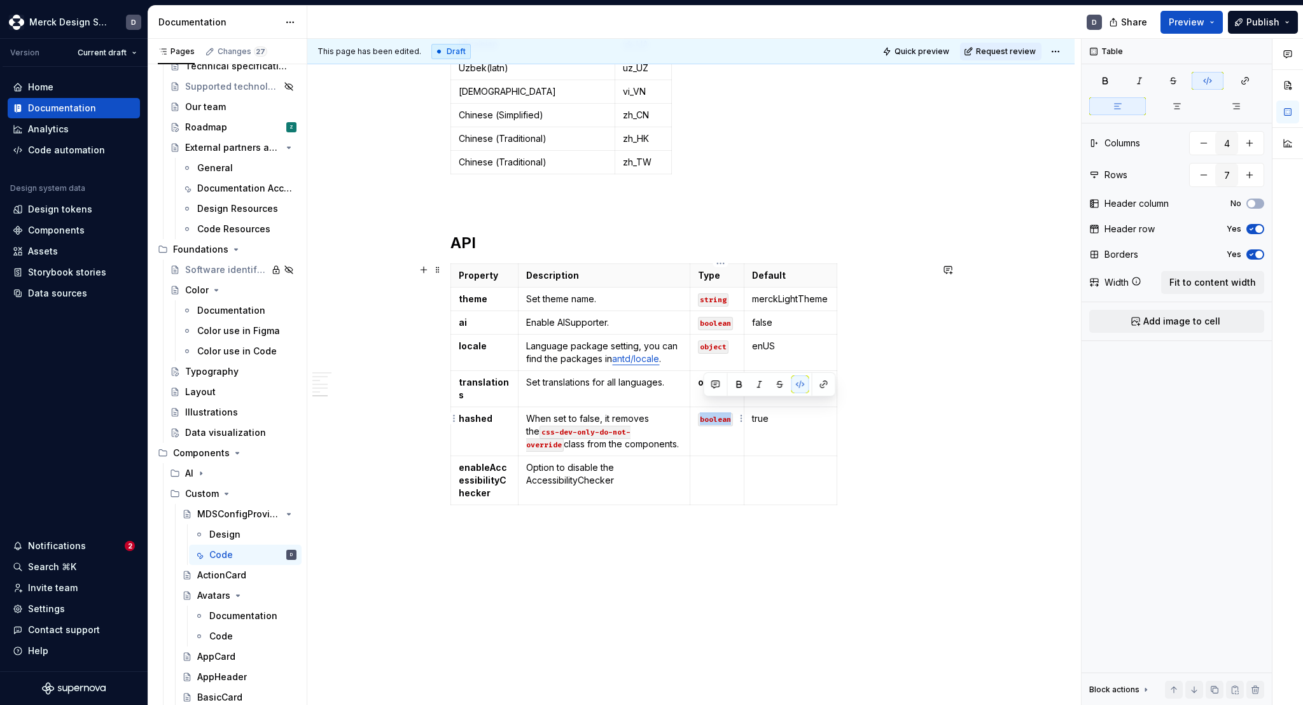
copy code "boolean"
click at [716, 478] on td at bounding box center [717, 480] width 54 height 49
click at [760, 464] on td at bounding box center [790, 480] width 93 height 49
click at [638, 469] on p "Option to disable the AccessibilityChecker" at bounding box center [604, 473] width 156 height 25
click at [590, 480] on p "Option to disable the AccessibilityChecker by setting to false" at bounding box center [604, 480] width 156 height 38
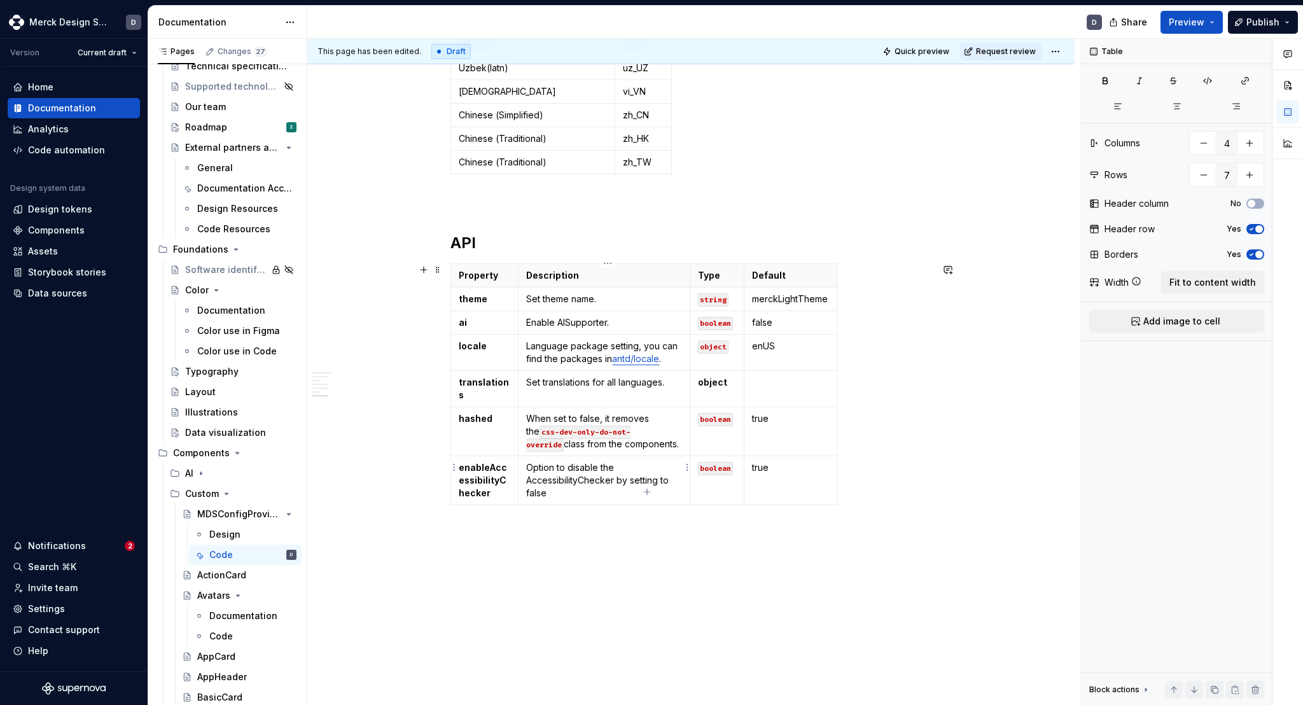
click at [590, 480] on p "Option to disable the AccessibilityChecker by setting to false" at bounding box center [604, 480] width 156 height 38
click at [620, 464] on p "Option to disable the AccessibilityChecker by setting to false" at bounding box center [604, 480] width 156 height 38
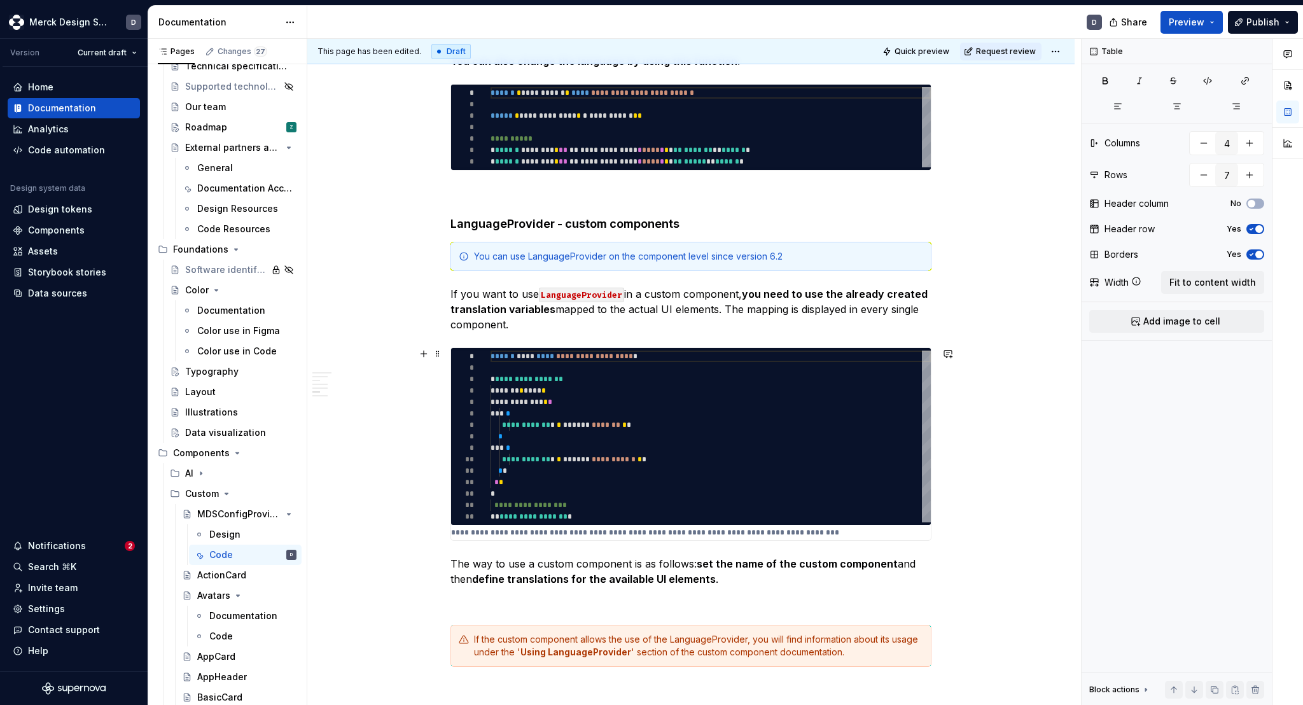
scroll to position [1908, 0]
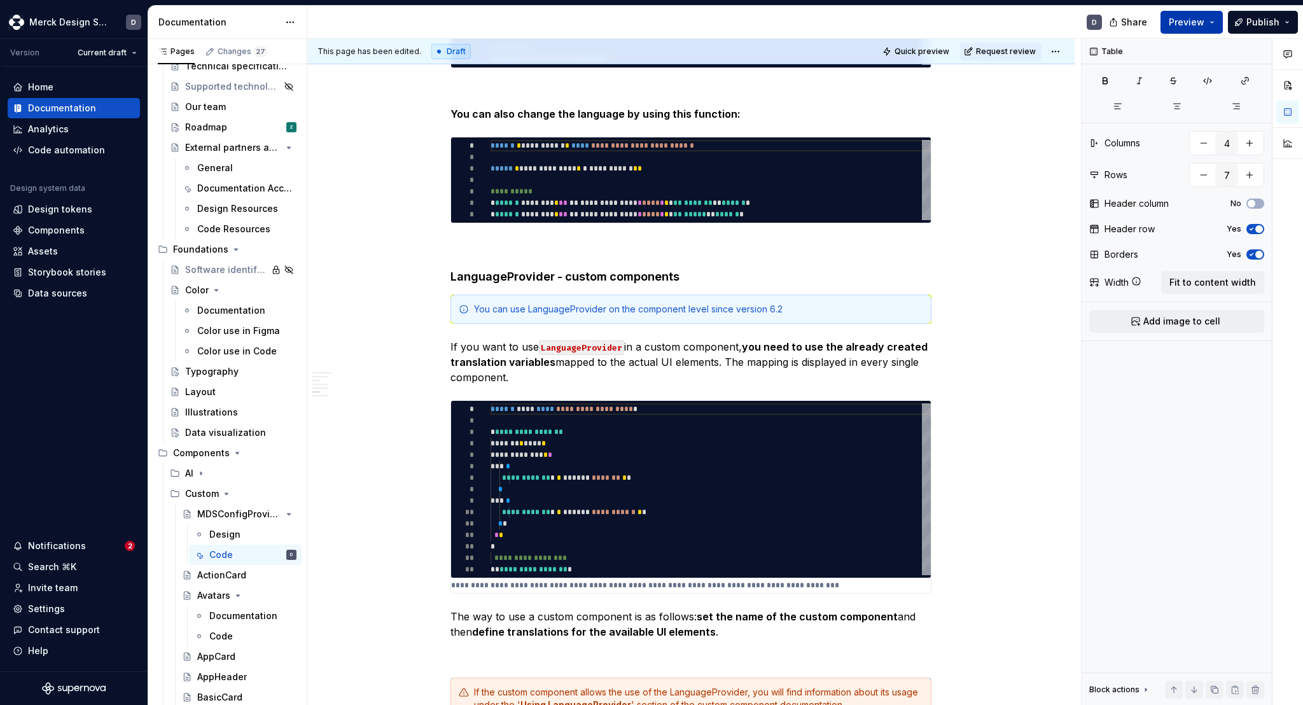
click at [1204, 20] on span "Preview" at bounding box center [1187, 22] width 36 height 13
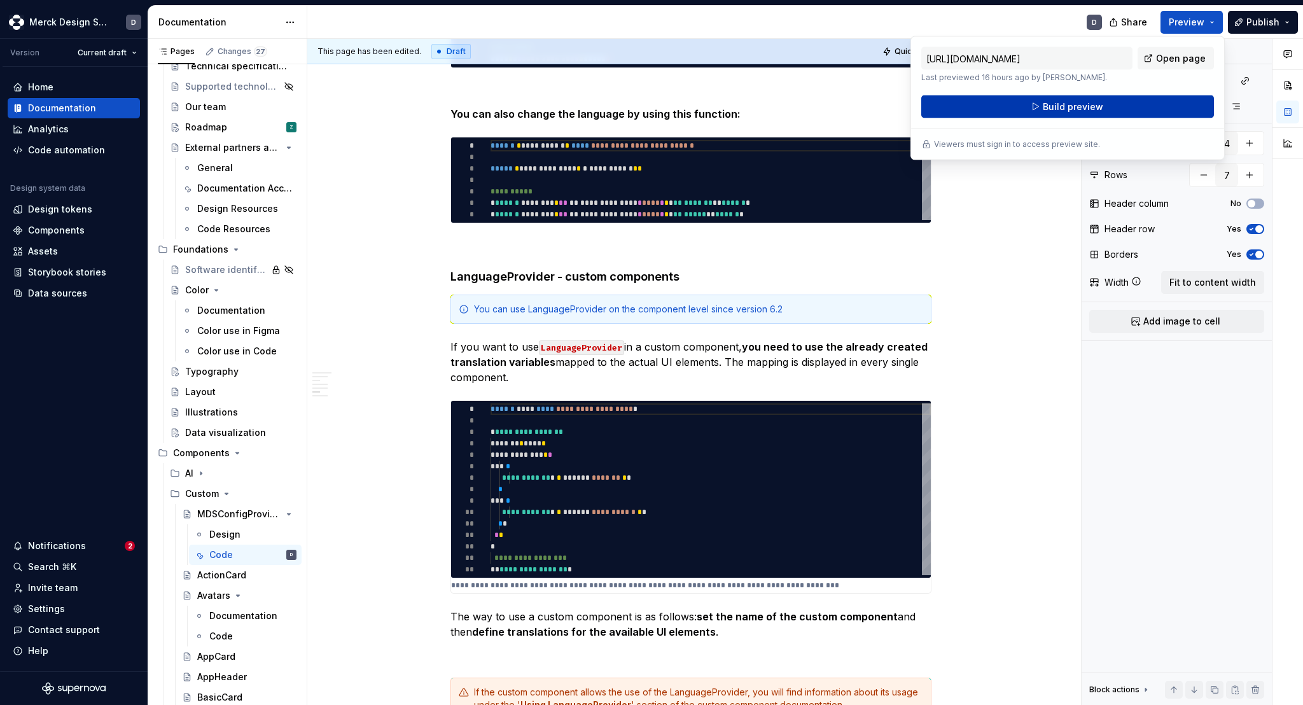
click at [1088, 107] on span "Build preview" at bounding box center [1073, 107] width 60 height 13
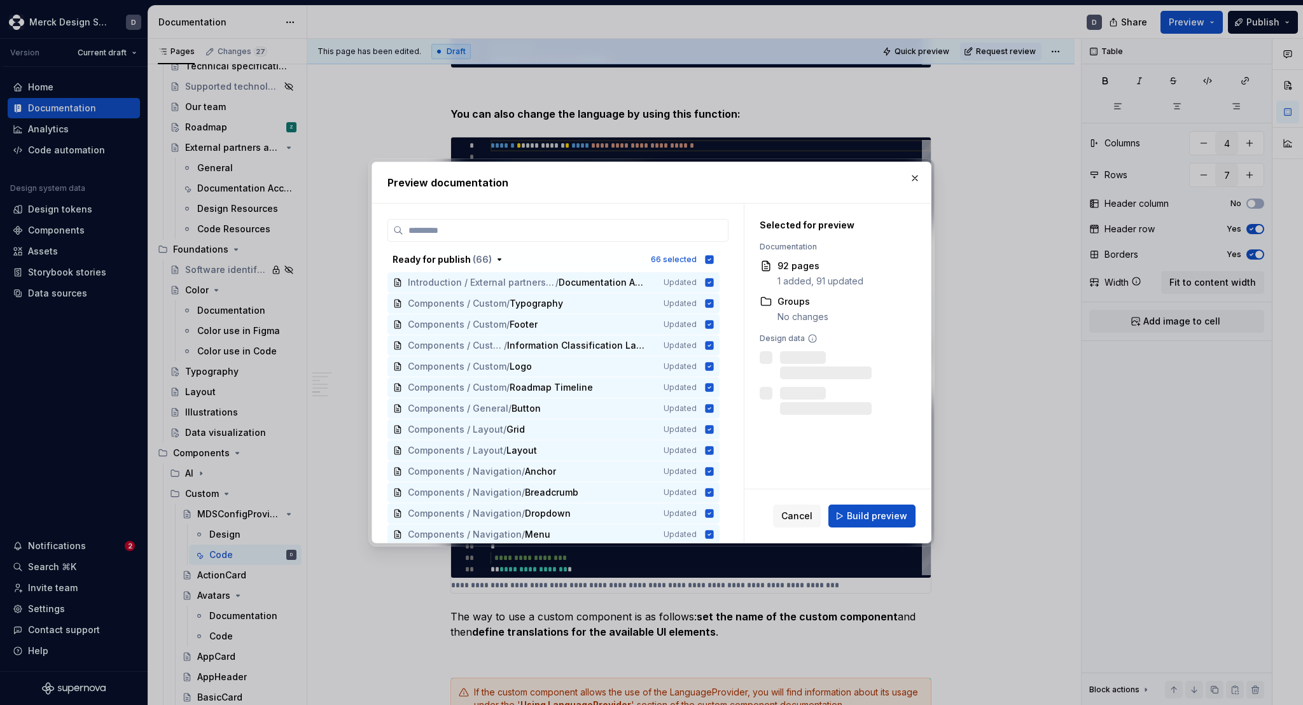
click at [827, 510] on div "Cancel Build preview" at bounding box center [844, 515] width 142 height 23
click at [839, 510] on button "Build preview" at bounding box center [871, 515] width 87 height 23
type textarea "*"
